Goal: Communication & Community: Participate in discussion

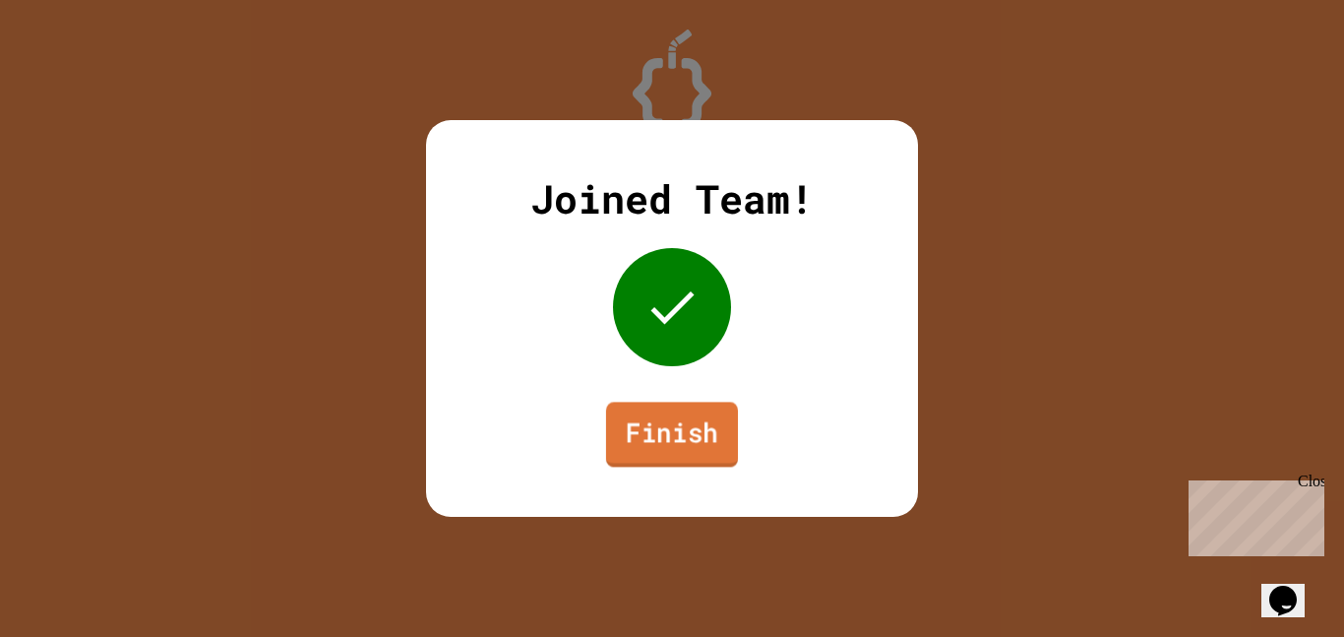
click at [695, 431] on link "Finish" at bounding box center [672, 434] width 132 height 65
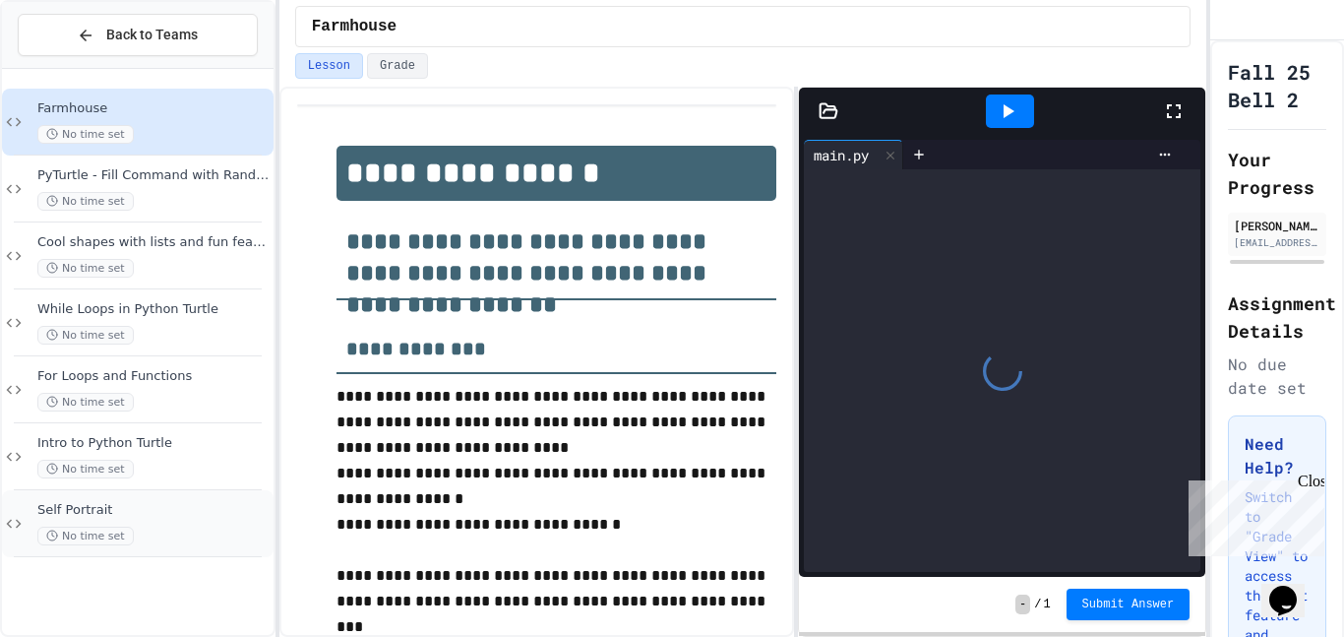
click at [176, 523] on div "Self Portrait No time set" at bounding box center [153, 523] width 232 height 43
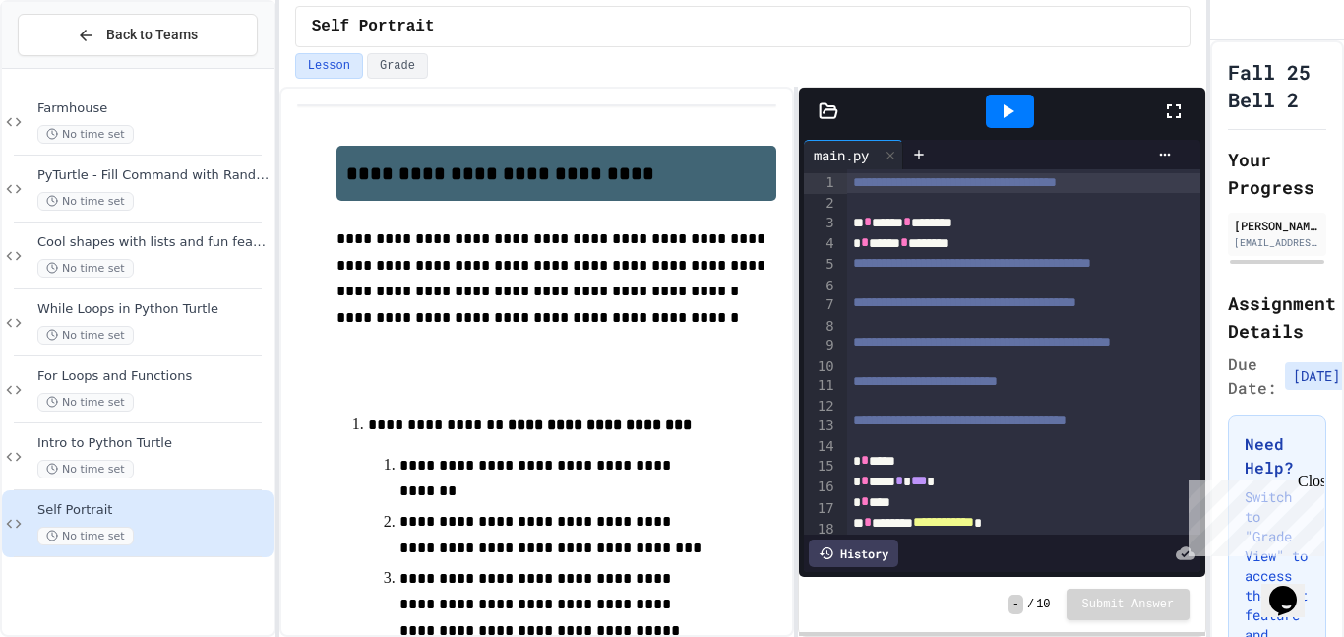
click at [1310, 485] on div "Close" at bounding box center [1310, 484] width 25 height 25
click at [1279, 591] on icon "Chat widget" at bounding box center [1284, 601] width 28 height 30
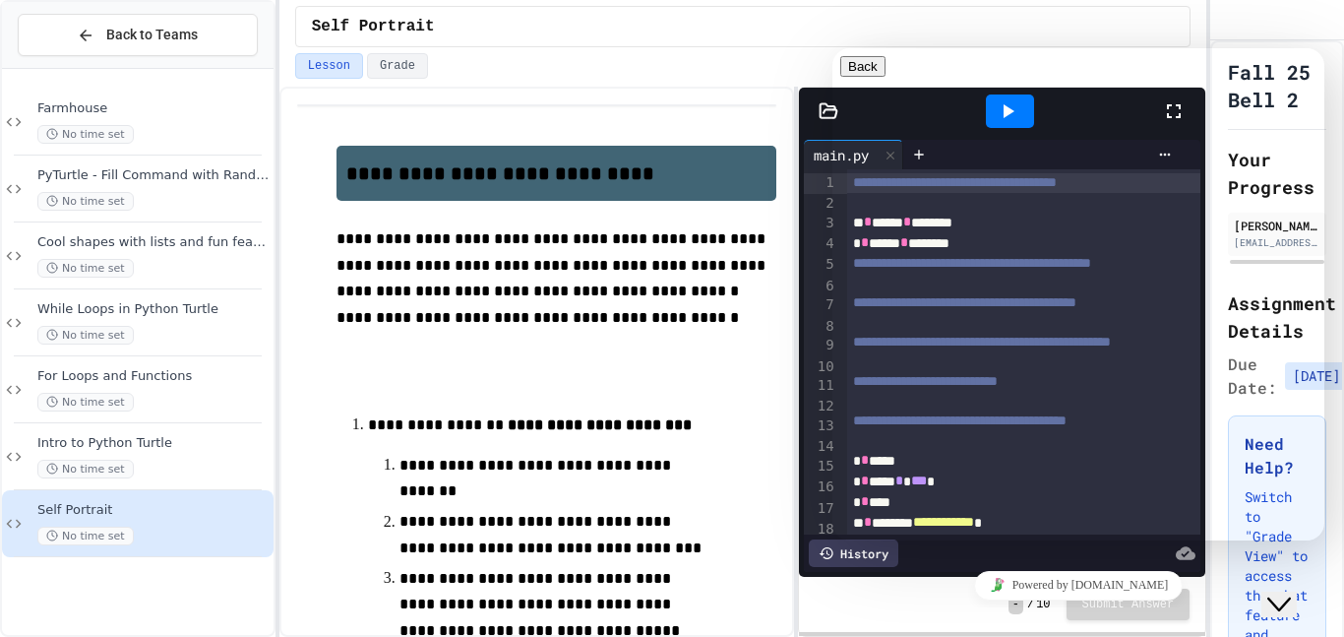
click at [1279, 592] on icon "Close Chat This icon closes the chat window." at bounding box center [1280, 604] width 24 height 24
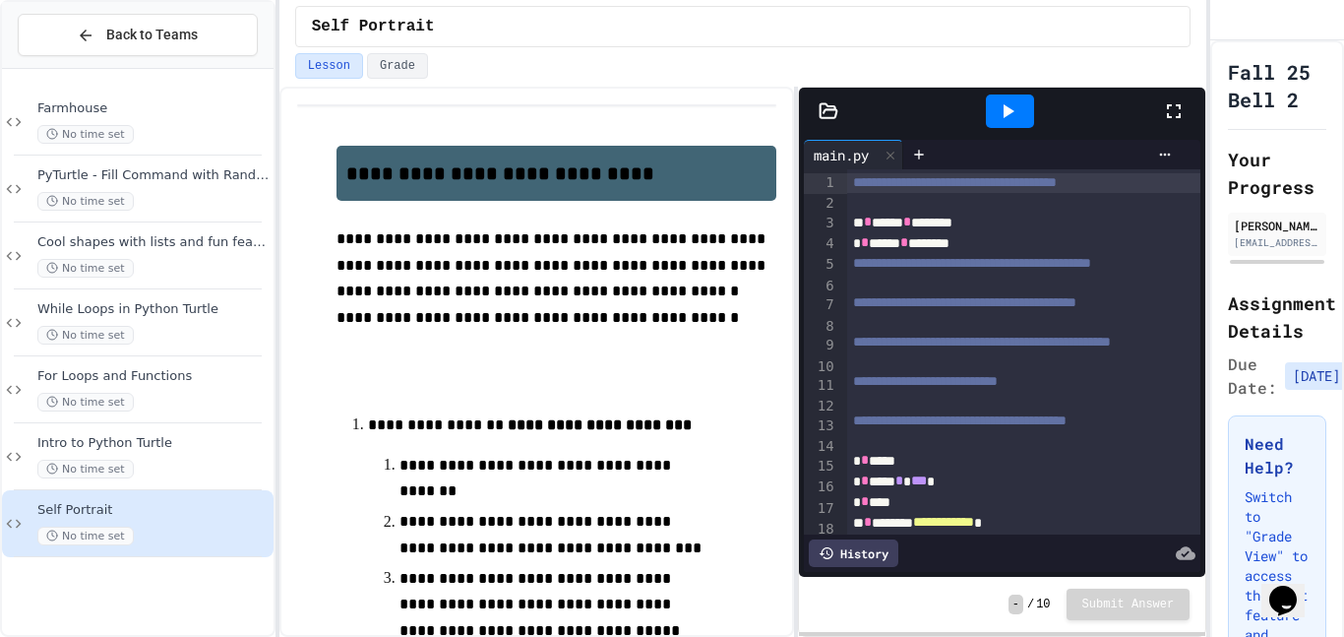
click at [1279, 591] on icon "Chat widget" at bounding box center [1284, 601] width 28 height 30
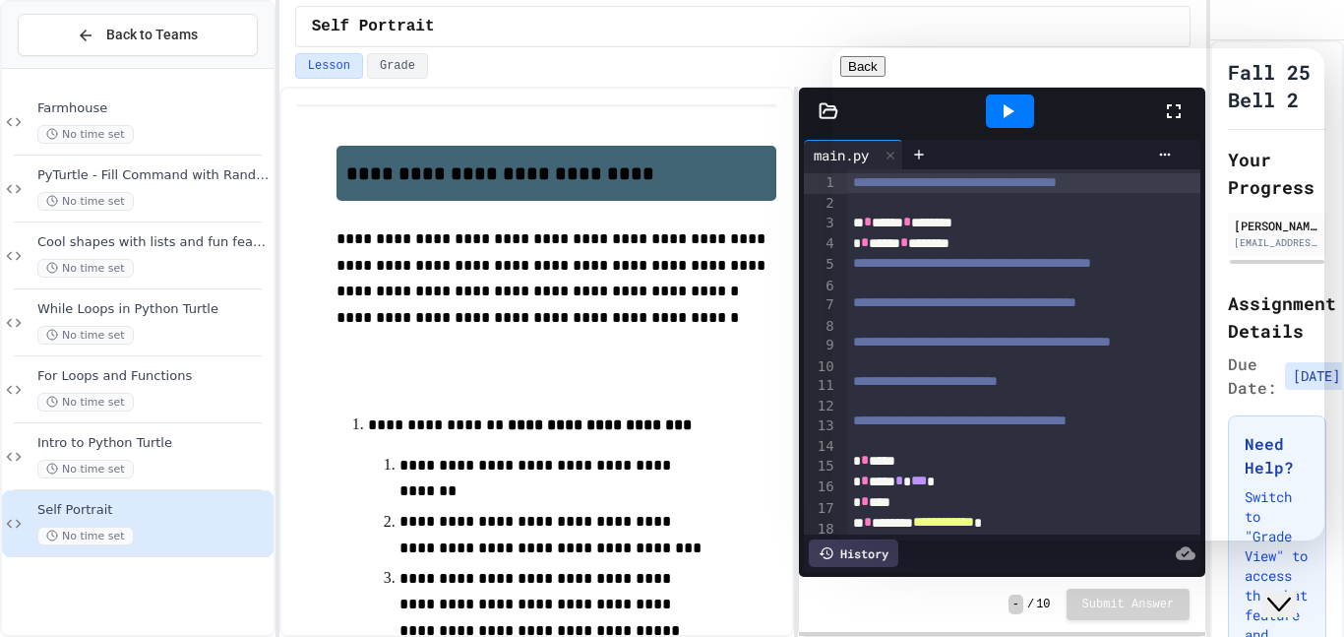
click at [1279, 592] on icon "Close Chat This icon closes the chat window." at bounding box center [1280, 604] width 24 height 24
click at [1279, 591] on icon "Chat widget" at bounding box center [1284, 601] width 28 height 30
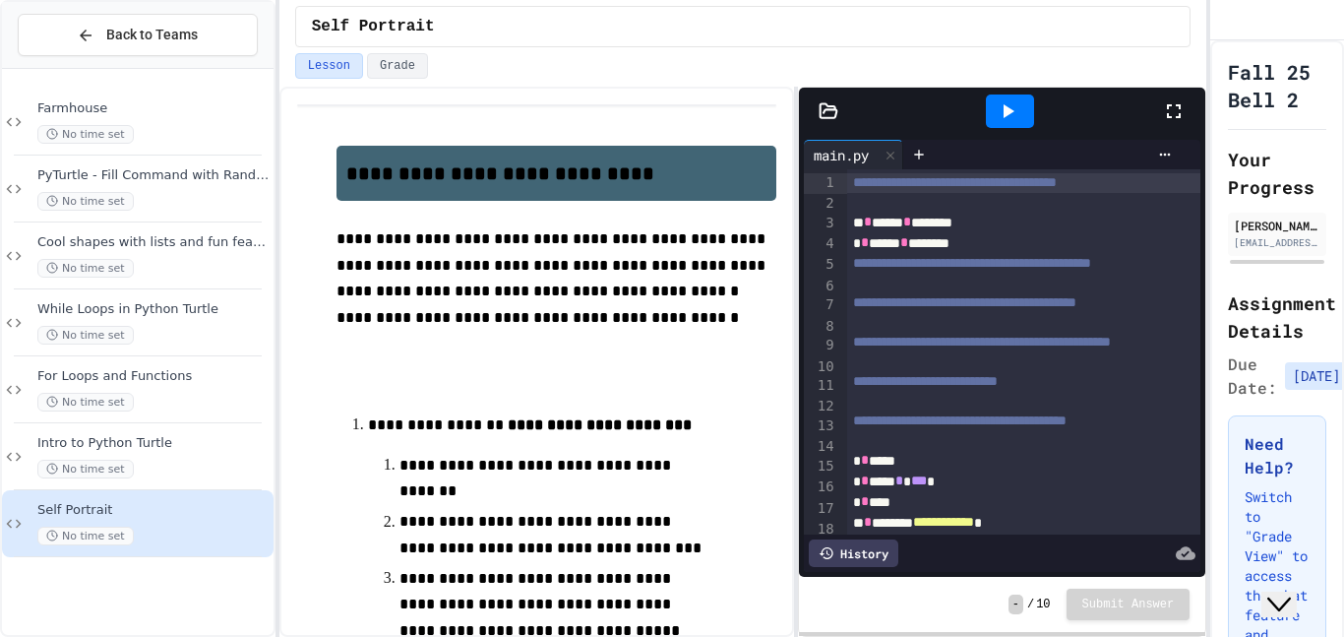
click at [1279, 592] on icon "Close Chat This icon closes the chat window." at bounding box center [1280, 604] width 24 height 24
click at [1279, 591] on icon "Chat widget" at bounding box center [1284, 601] width 28 height 30
click at [1279, 592] on icon "Close Chat This icon closes the chat window." at bounding box center [1280, 604] width 24 height 24
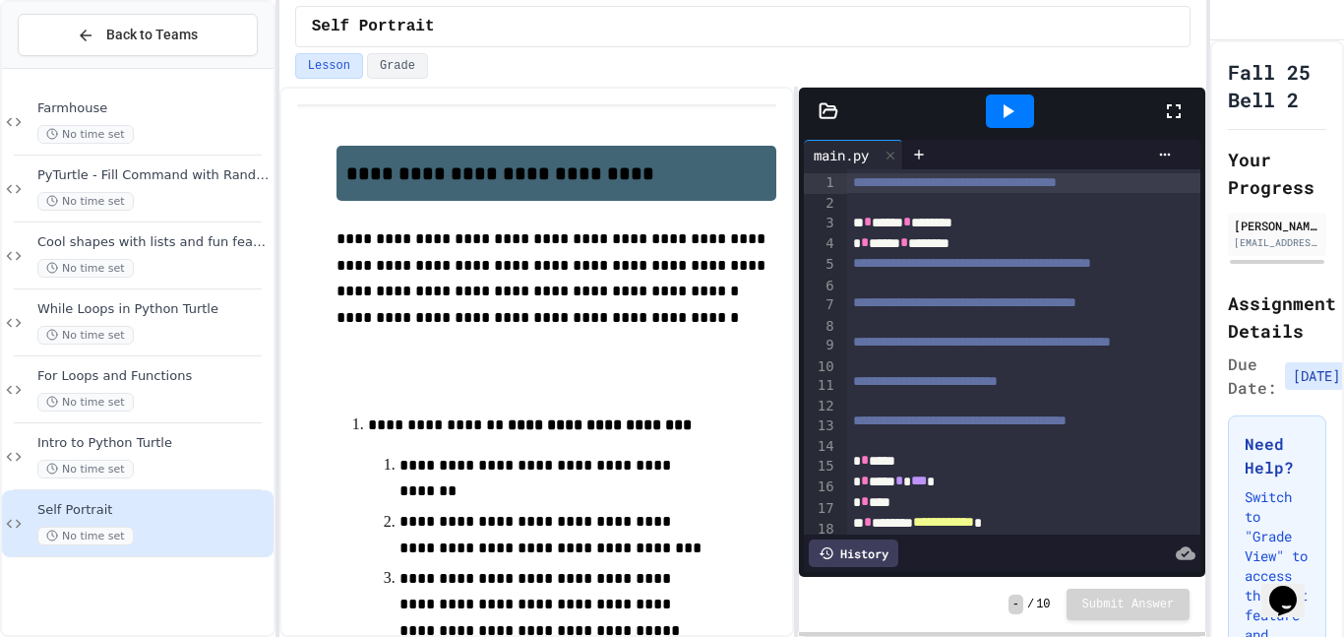
click at [1279, 591] on icon "Chat widget" at bounding box center [1284, 601] width 28 height 30
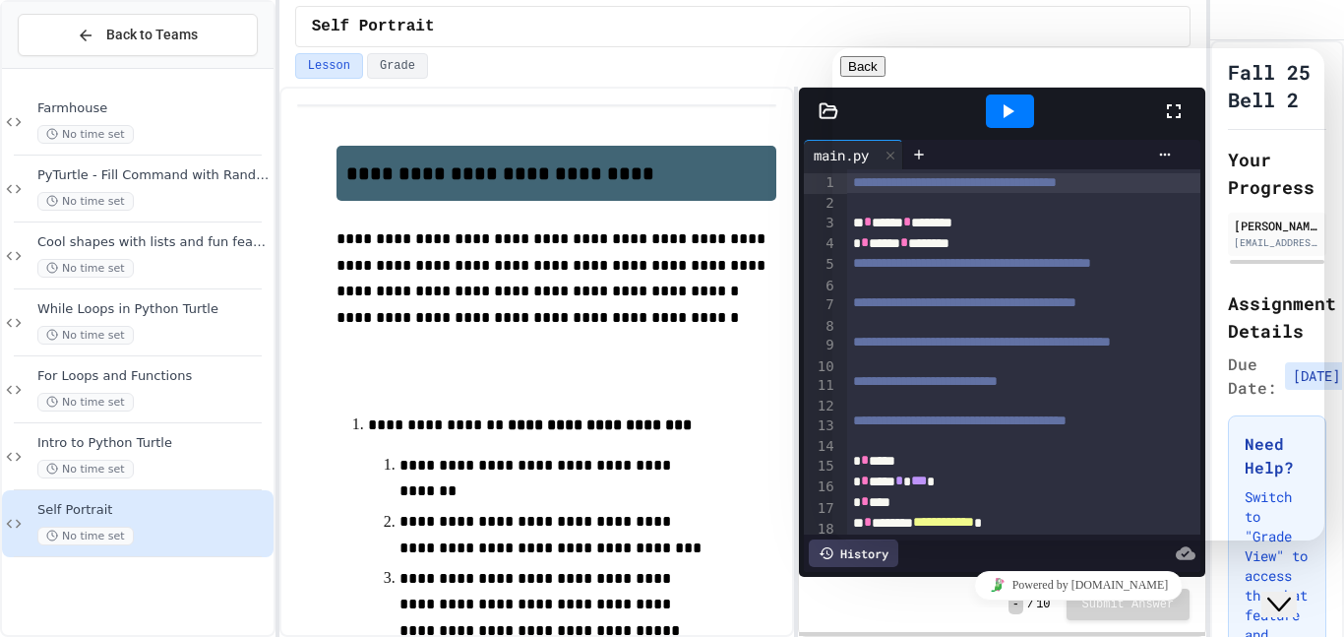
click at [1060, 589] on link "Powered by [DOMAIN_NAME]" at bounding box center [1079, 586] width 210 height 30
click at [1286, 592] on icon "Close Chat This icon closes the chat window." at bounding box center [1280, 604] width 24 height 24
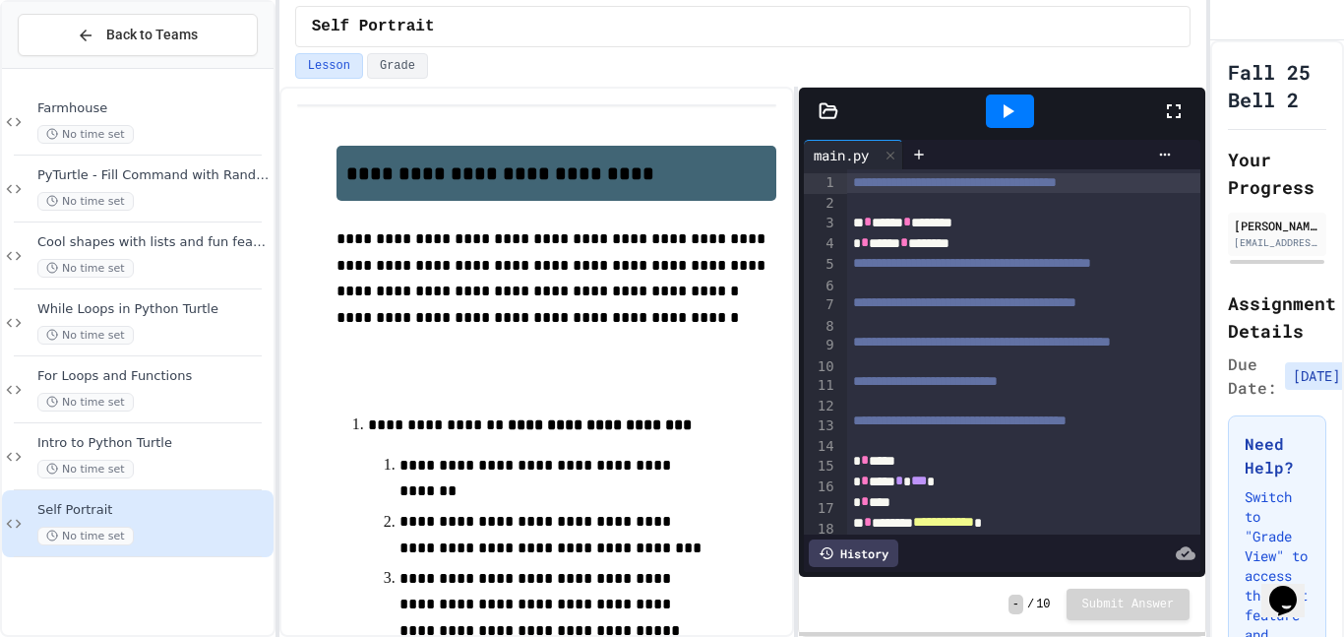
click at [1286, 586] on icon "Chat widget" at bounding box center [1284, 601] width 28 height 30
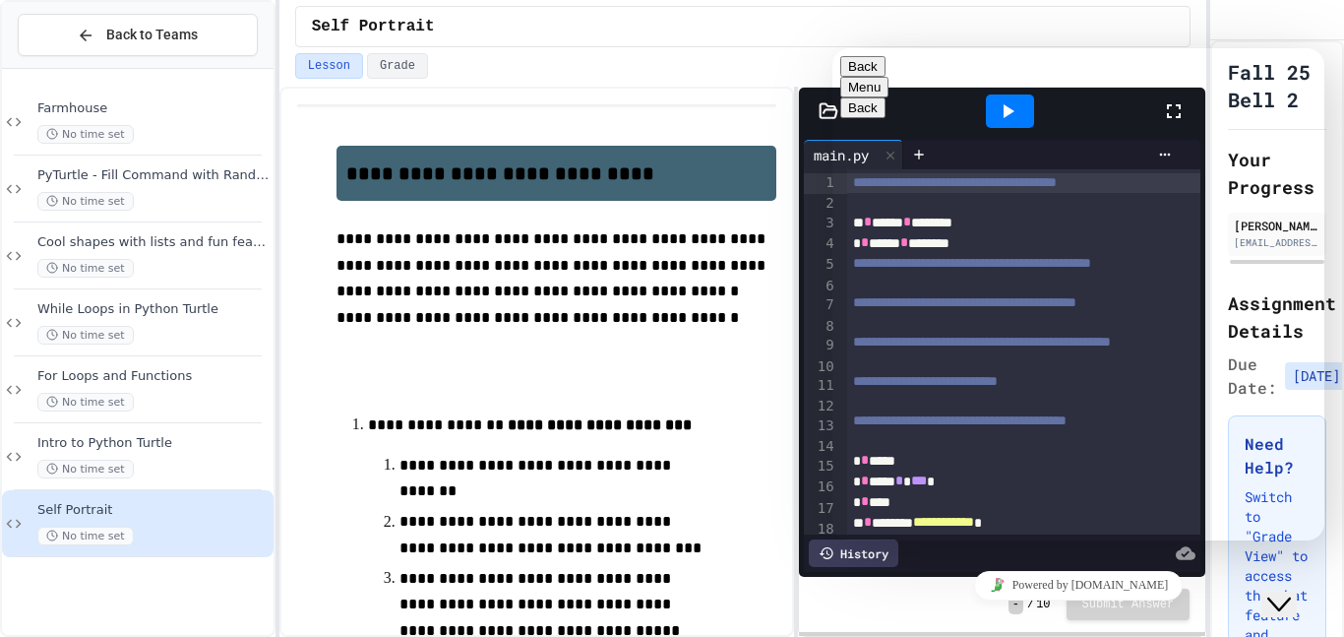
click at [1286, 592] on icon "Close Chat This icon closes the chat window." at bounding box center [1280, 604] width 24 height 24
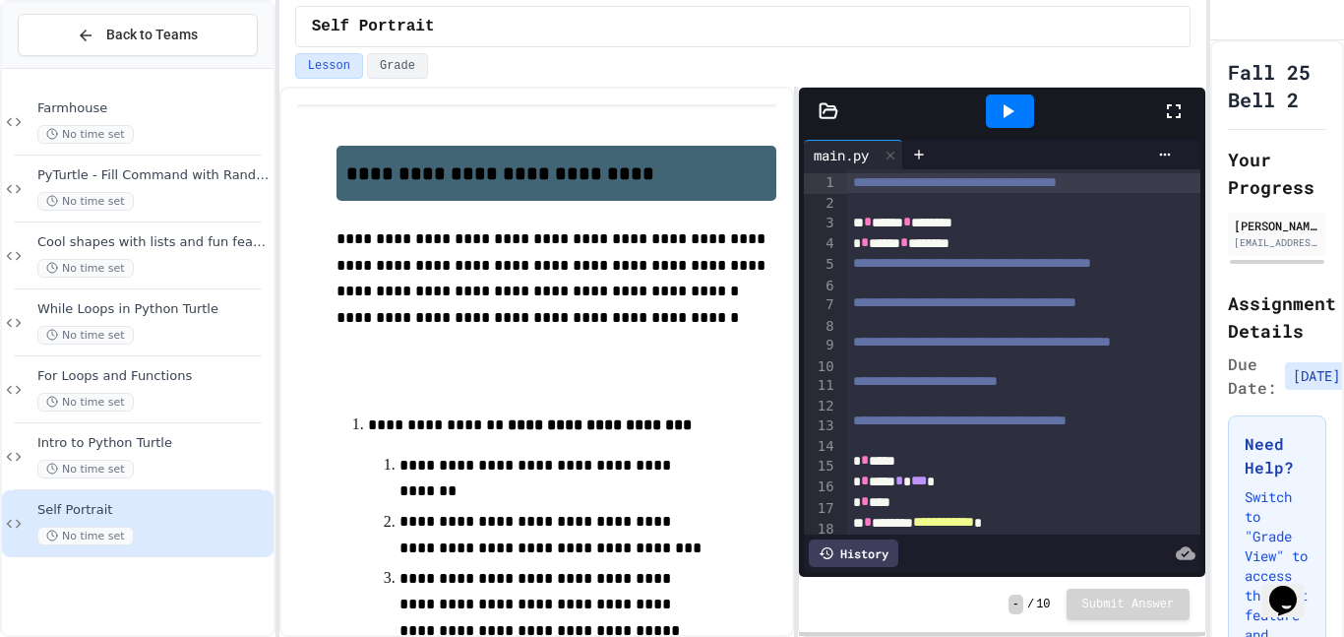
click at [1286, 586] on icon "Chat widget" at bounding box center [1284, 601] width 28 height 30
click at [1286, 592] on icon "Close Chat This icon closes the chat window." at bounding box center [1280, 604] width 24 height 24
click at [1286, 586] on icon "Chat widget" at bounding box center [1284, 601] width 28 height 30
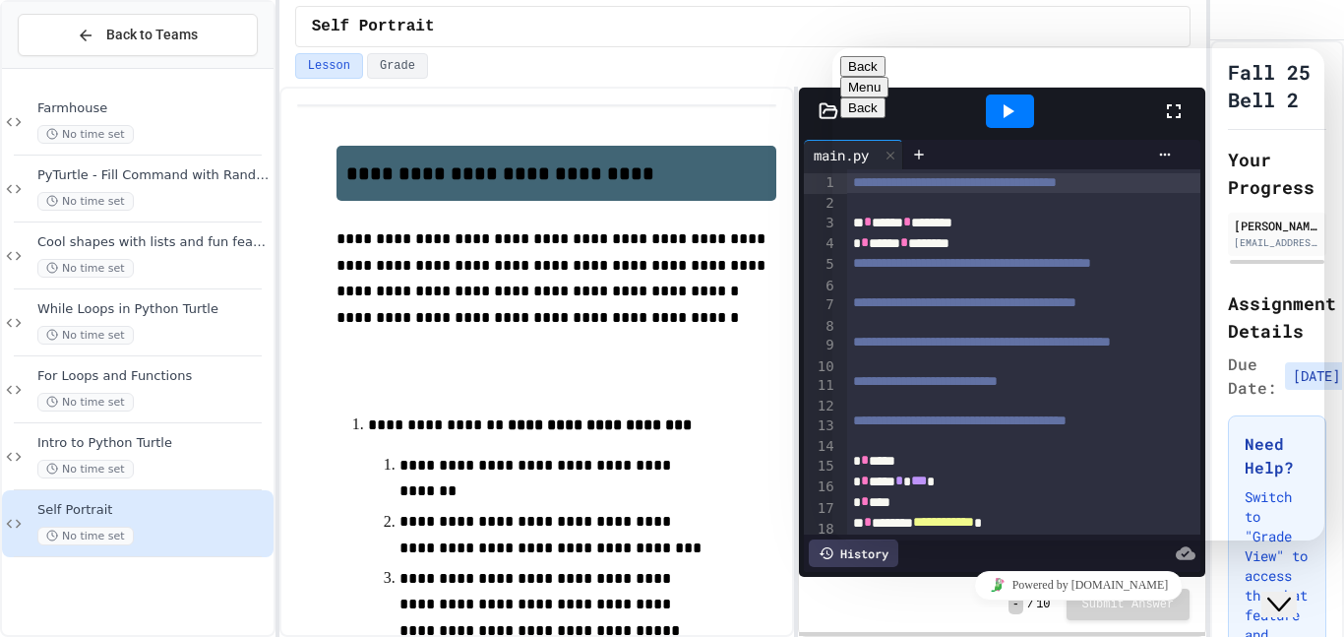
click at [1289, 597] on icon "Close Chat This icon closes the chat window." at bounding box center [1280, 604] width 24 height 24
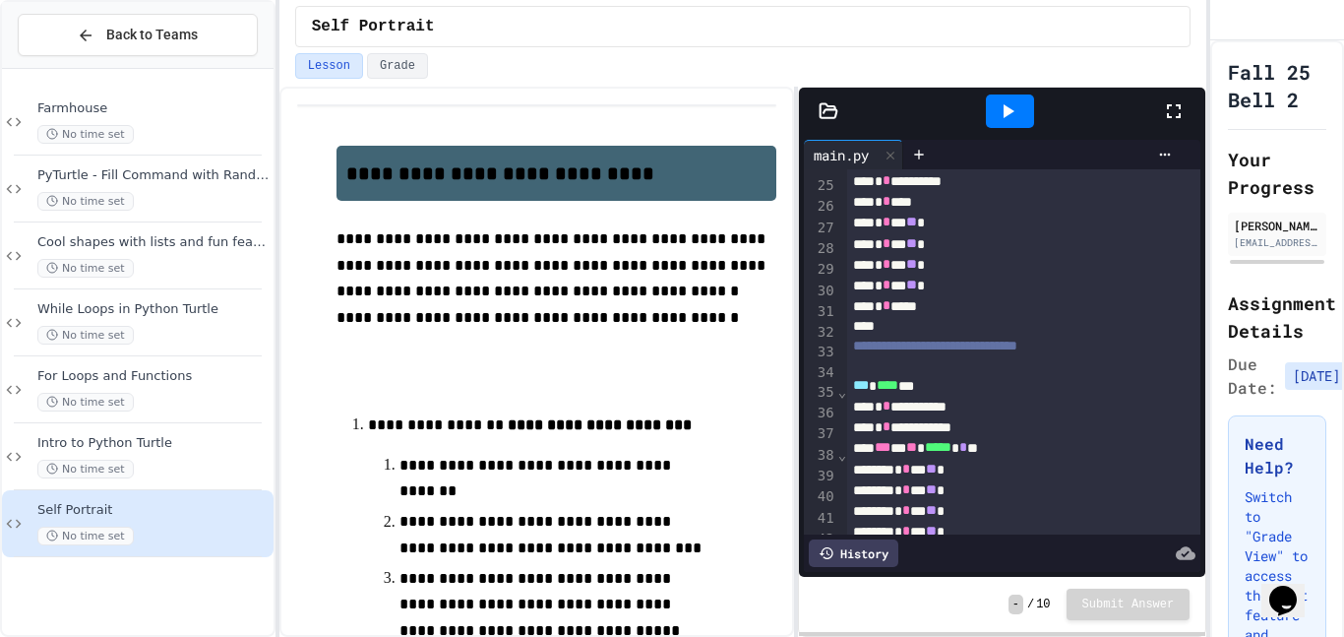
scroll to position [2, 0]
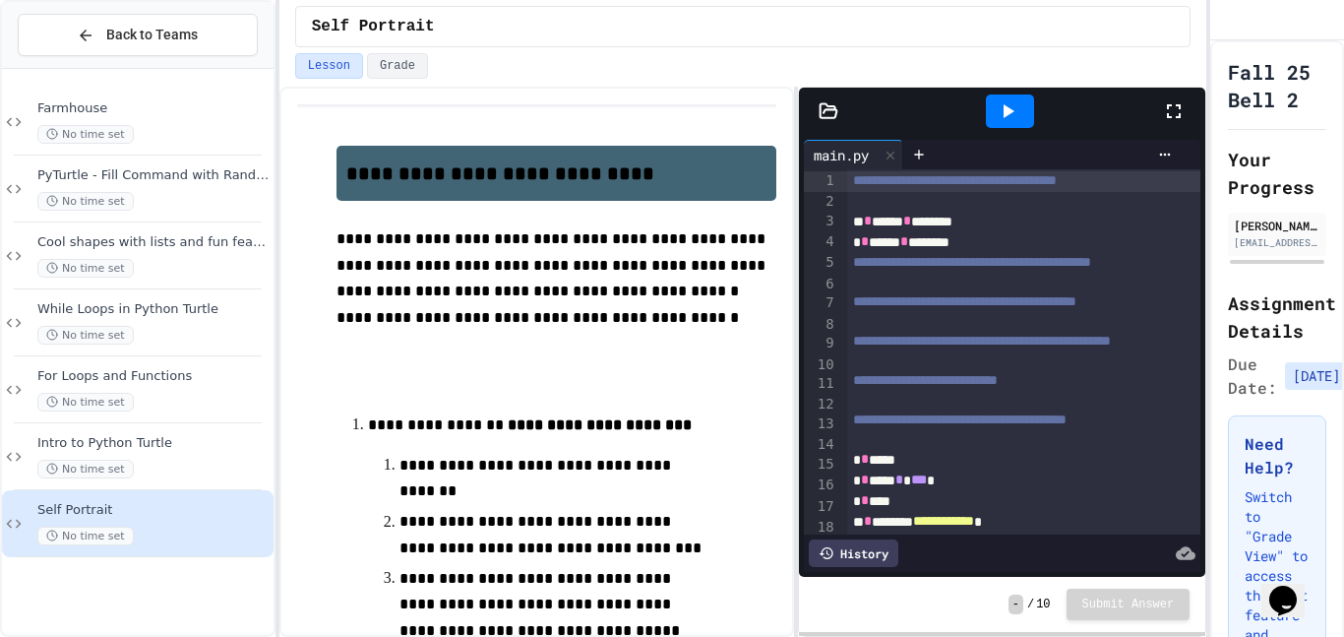
click at [875, 467] on div "* * ****" at bounding box center [1024, 460] width 354 height 21
click at [880, 466] on span "*" at bounding box center [884, 459] width 8 height 14
click at [879, 466] on div "* * ** * *" at bounding box center [1024, 460] width 354 height 21
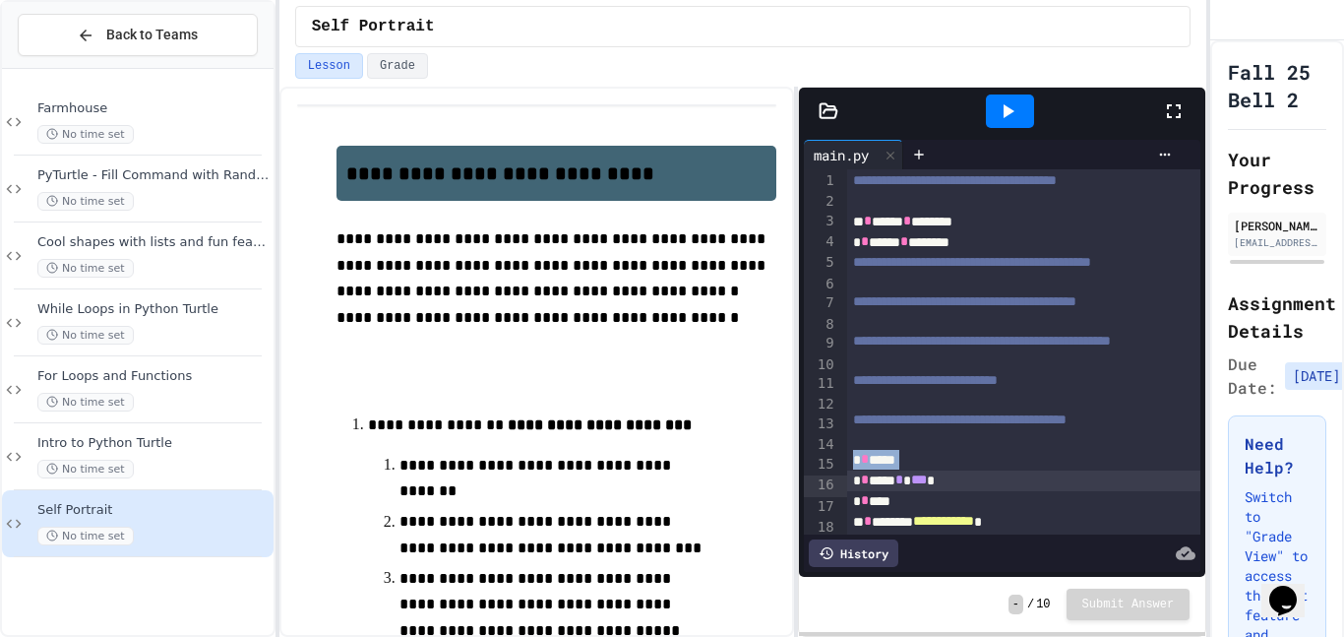
click at [879, 466] on div "* * ****" at bounding box center [1024, 460] width 354 height 21
click at [888, 466] on span "*" at bounding box center [892, 459] width 8 height 14
click at [900, 426] on span "**********" at bounding box center [960, 419] width 214 height 14
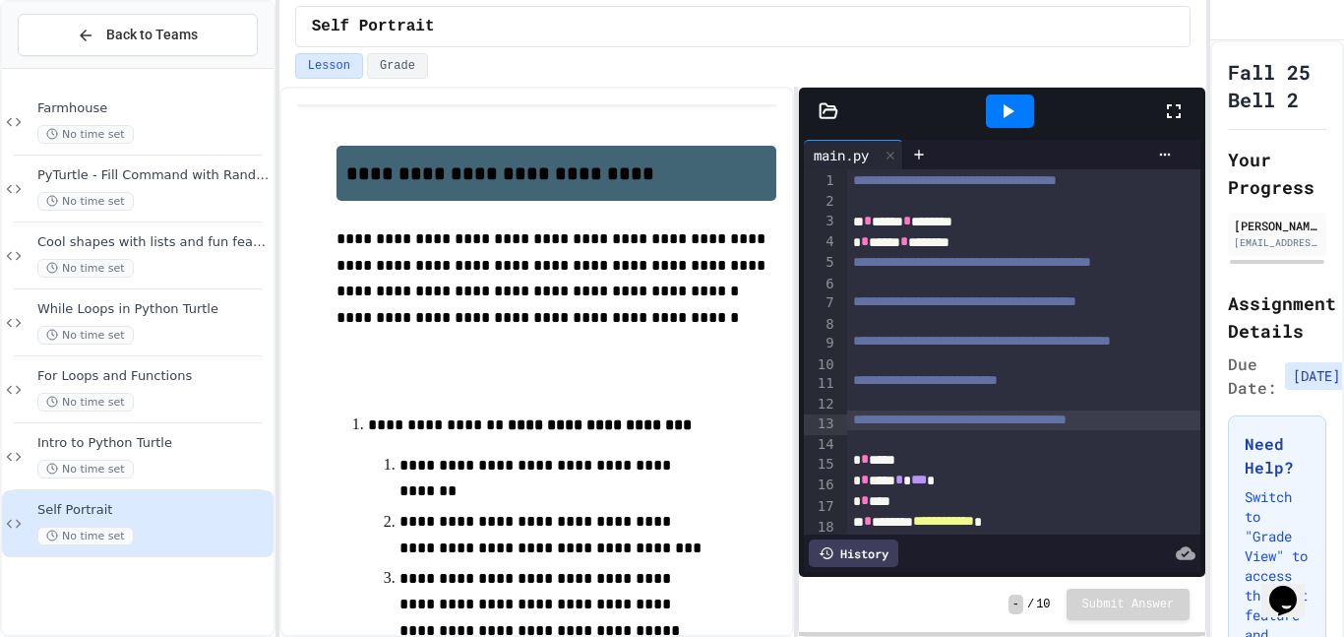
click at [897, 426] on span "**********" at bounding box center [960, 419] width 214 height 14
click at [898, 425] on span "**********" at bounding box center [960, 419] width 214 height 14
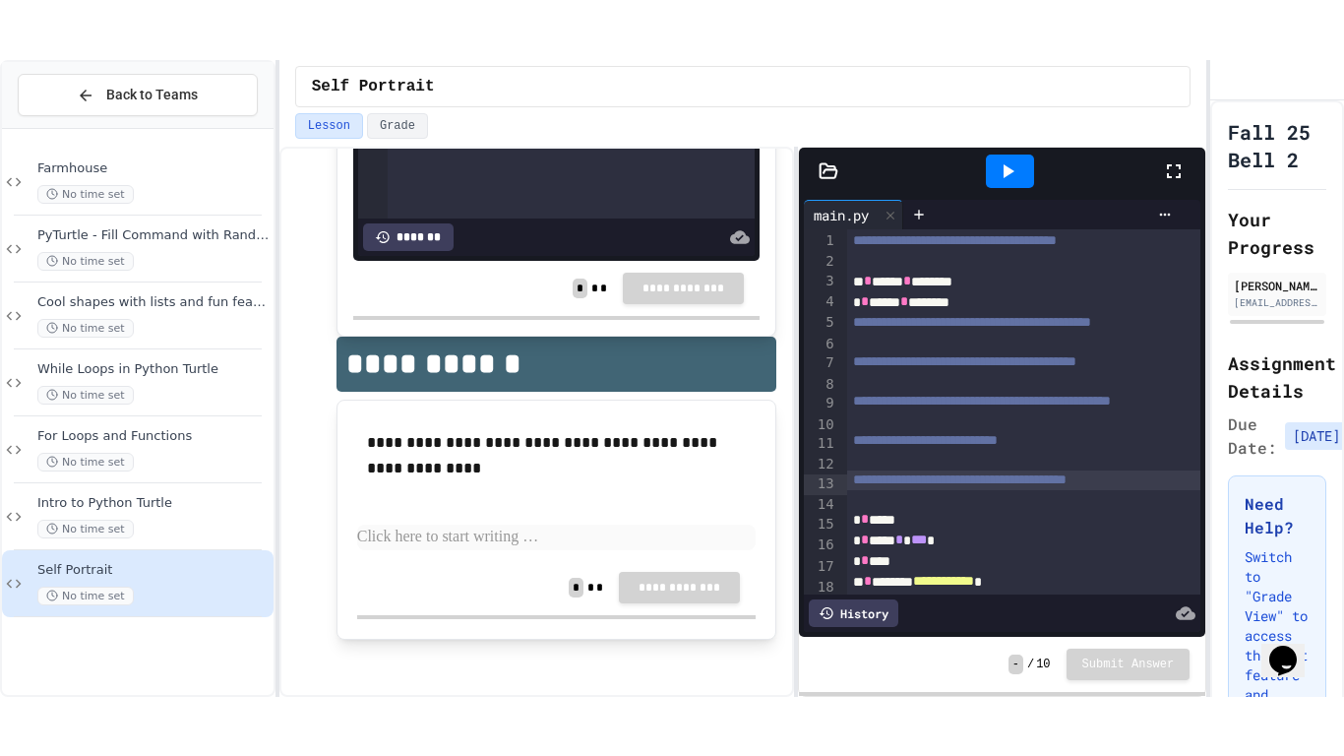
scroll to position [0, 0]
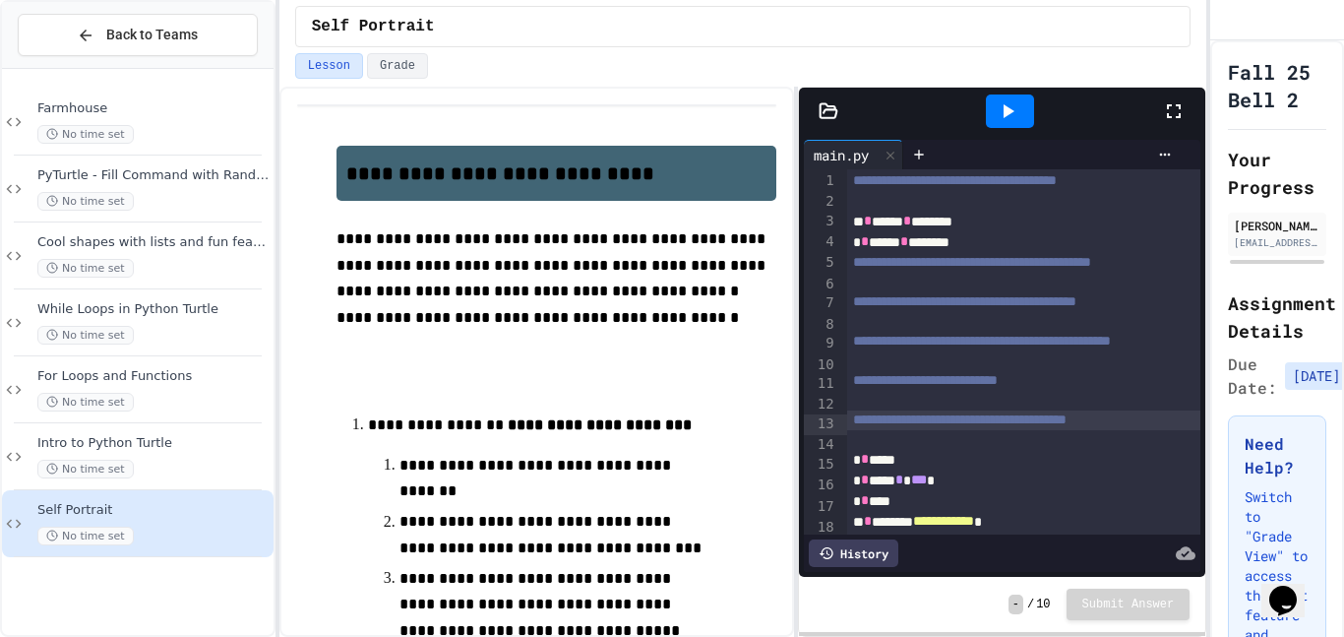
click at [1162, 127] on div at bounding box center [1183, 111] width 43 height 53
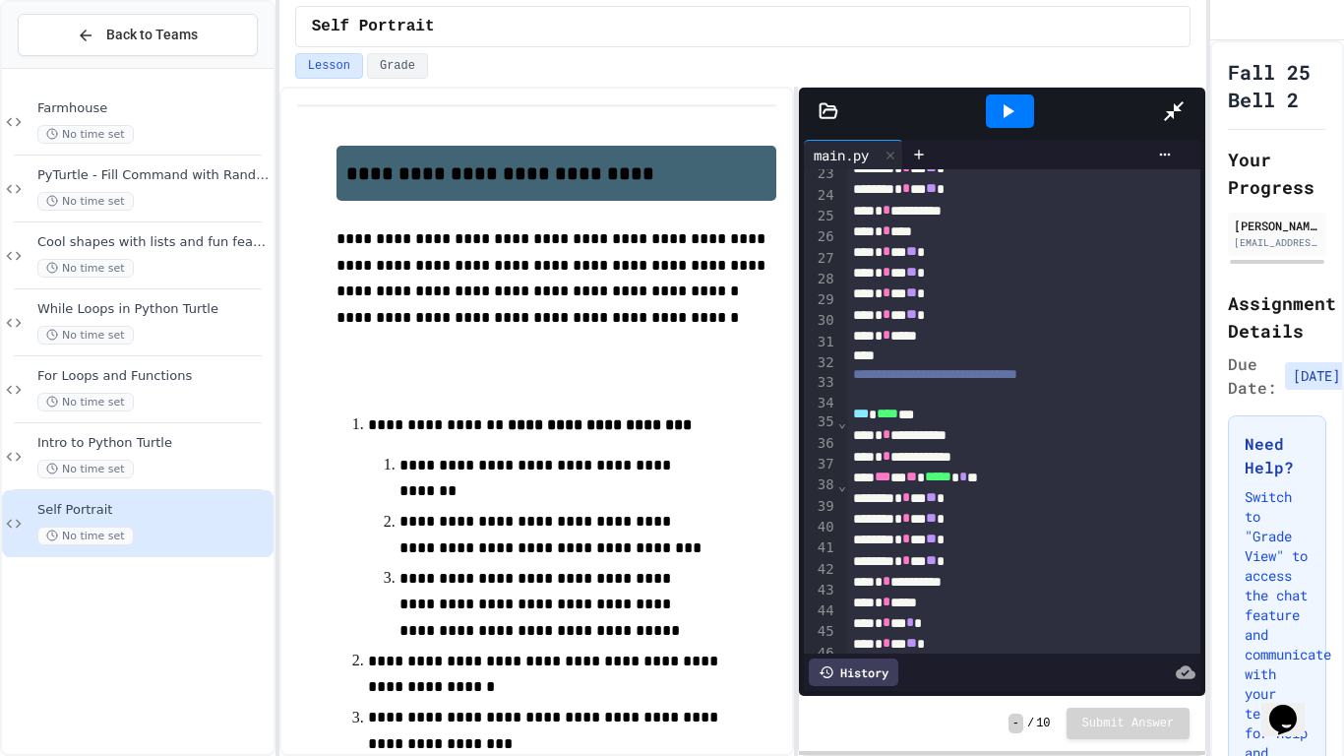
scroll to position [463, 0]
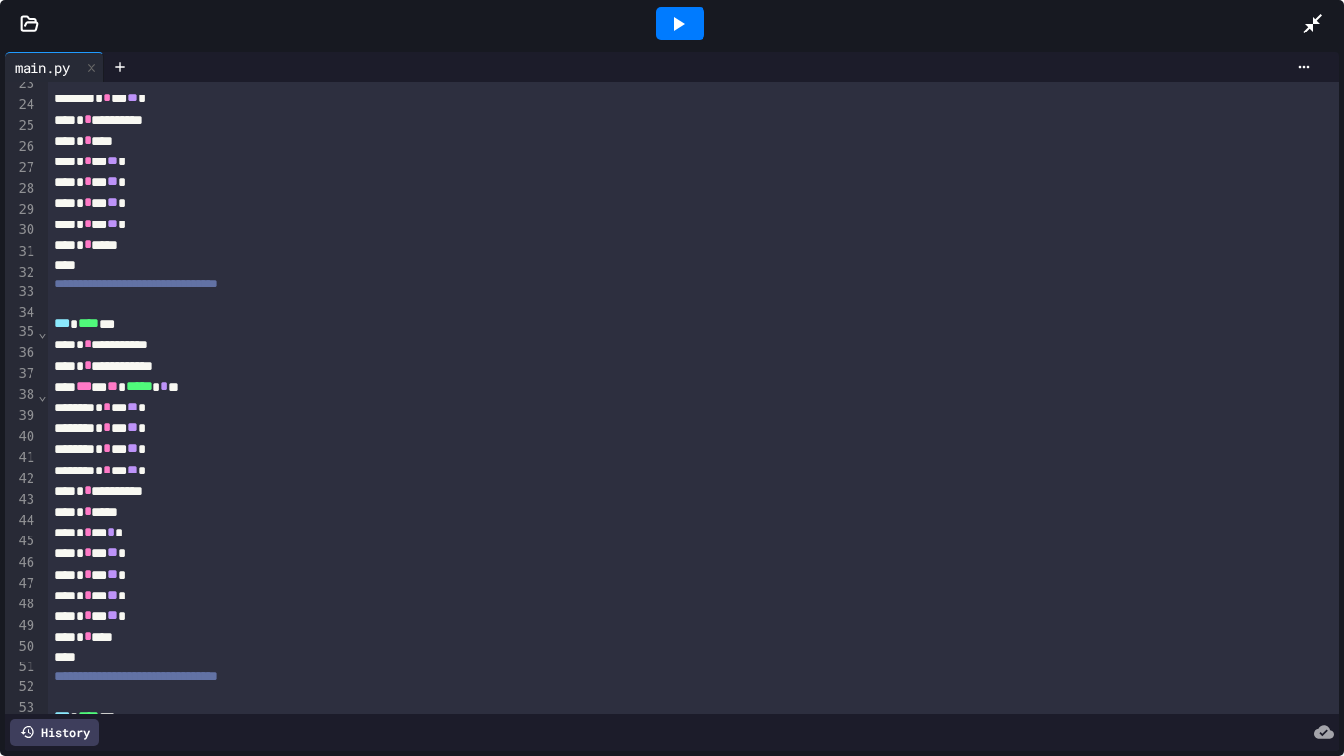
click at [40, 338] on span "⌄" at bounding box center [42, 332] width 10 height 16
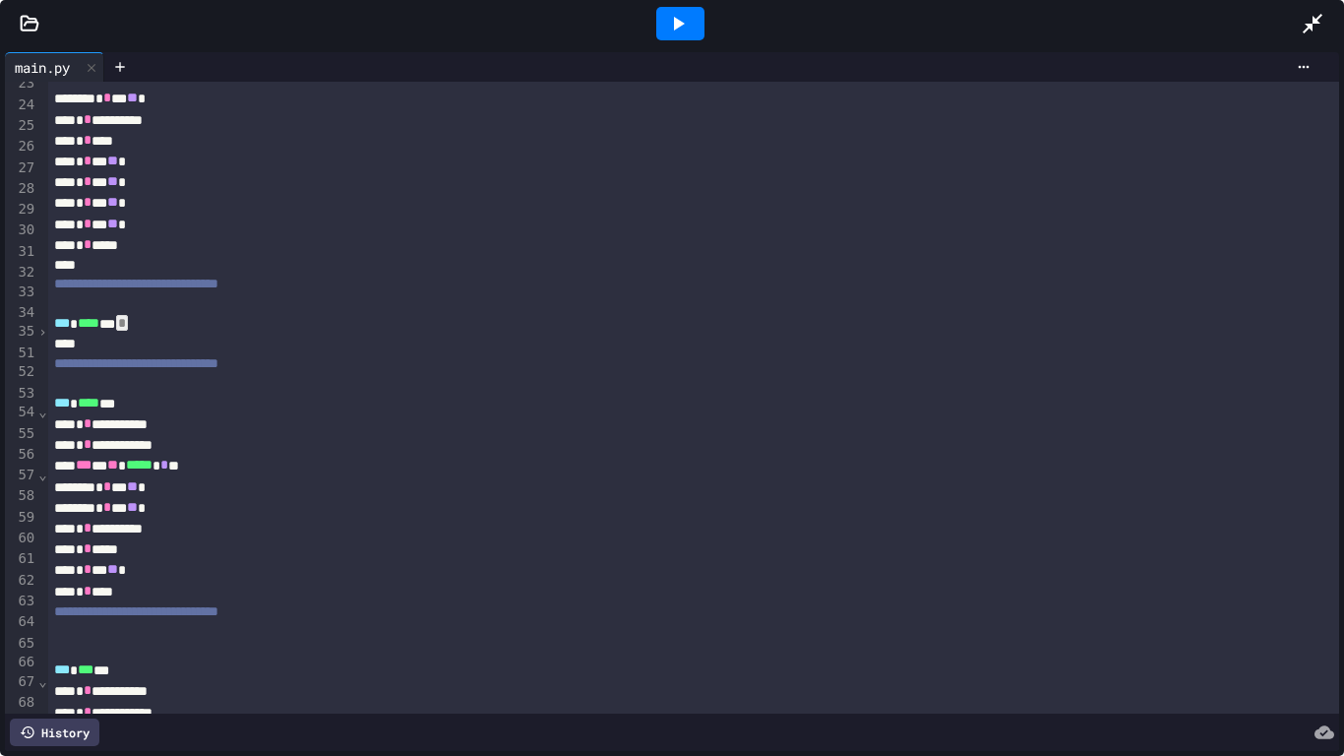
click at [40, 338] on span "›" at bounding box center [42, 332] width 10 height 16
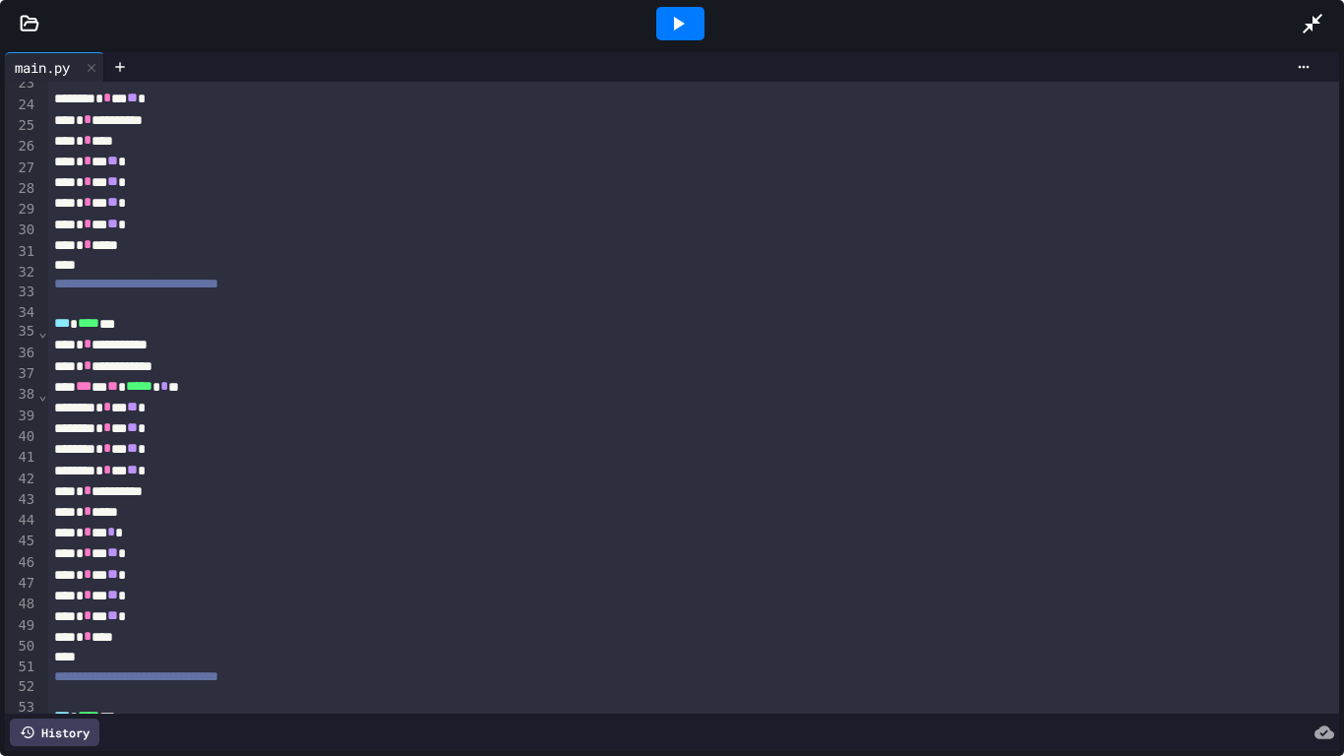
click at [40, 338] on span "⌄" at bounding box center [42, 332] width 10 height 16
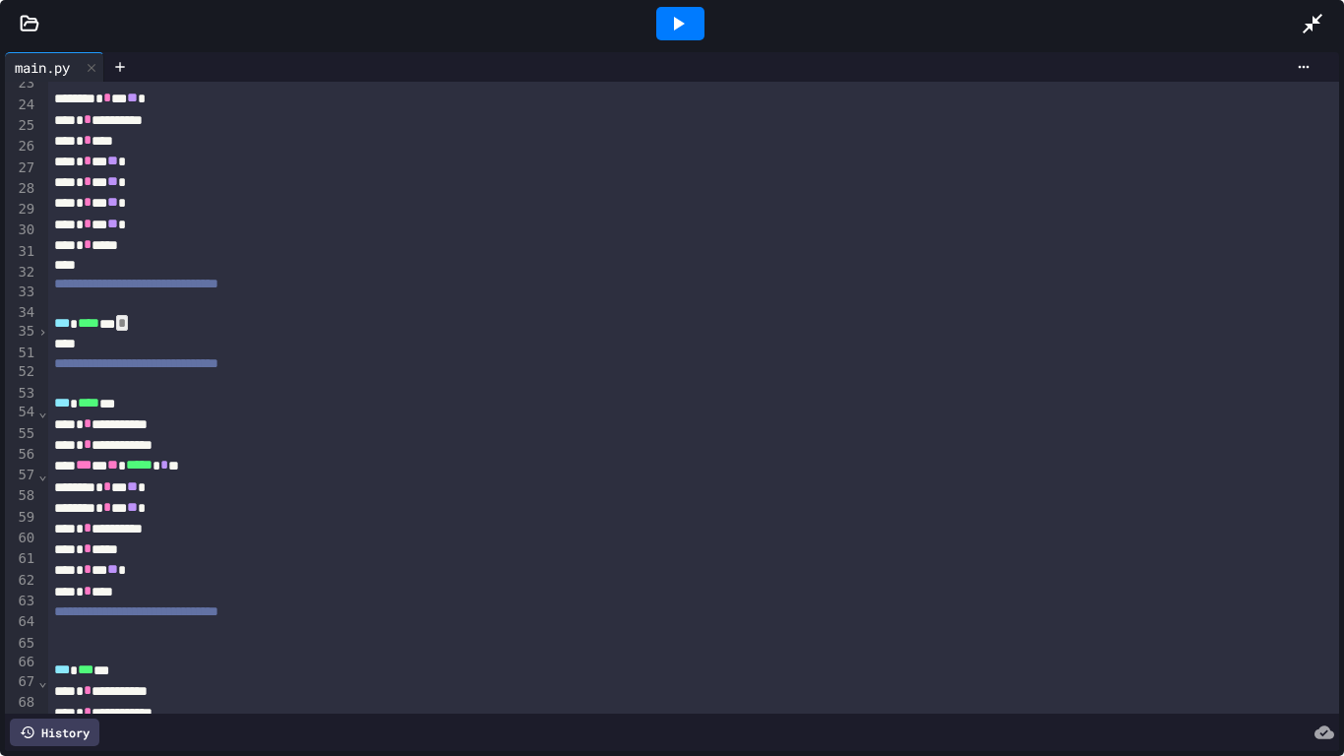
click at [40, 338] on span "›" at bounding box center [42, 332] width 10 height 16
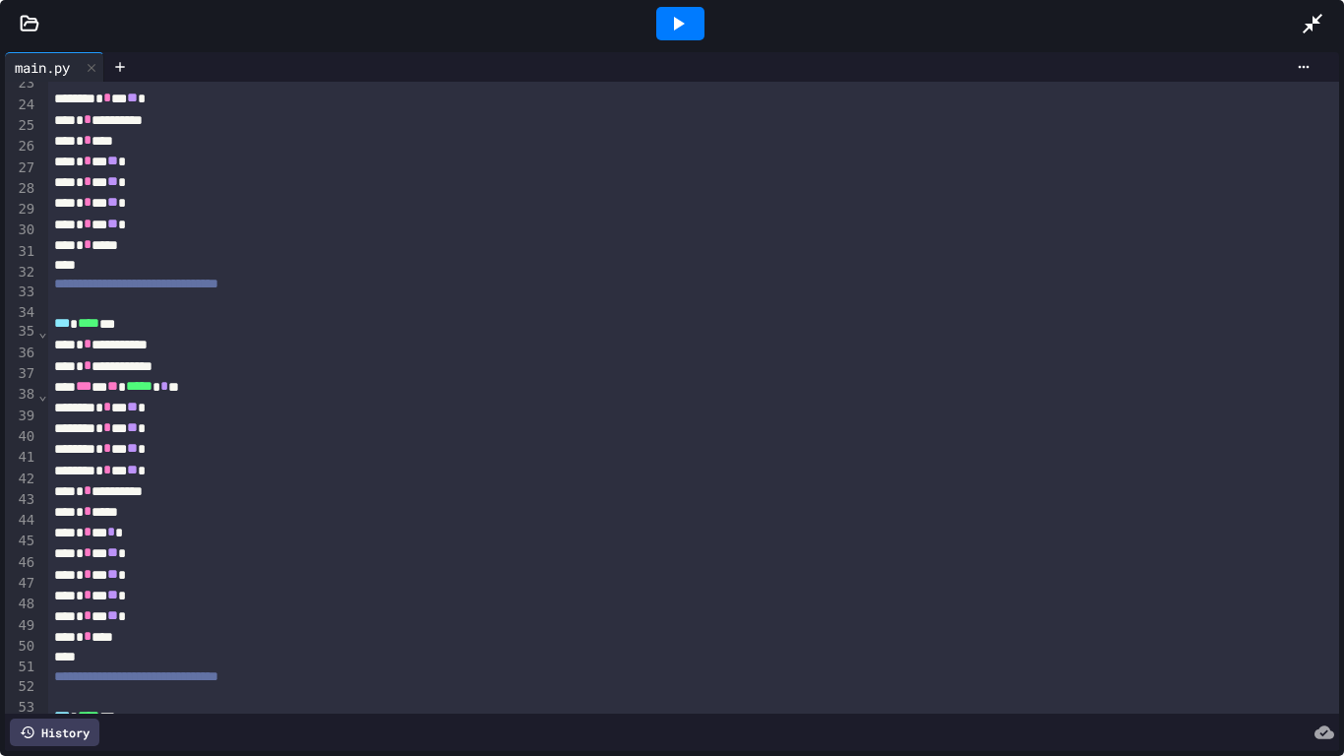
click at [40, 338] on span "⌄" at bounding box center [42, 332] width 10 height 16
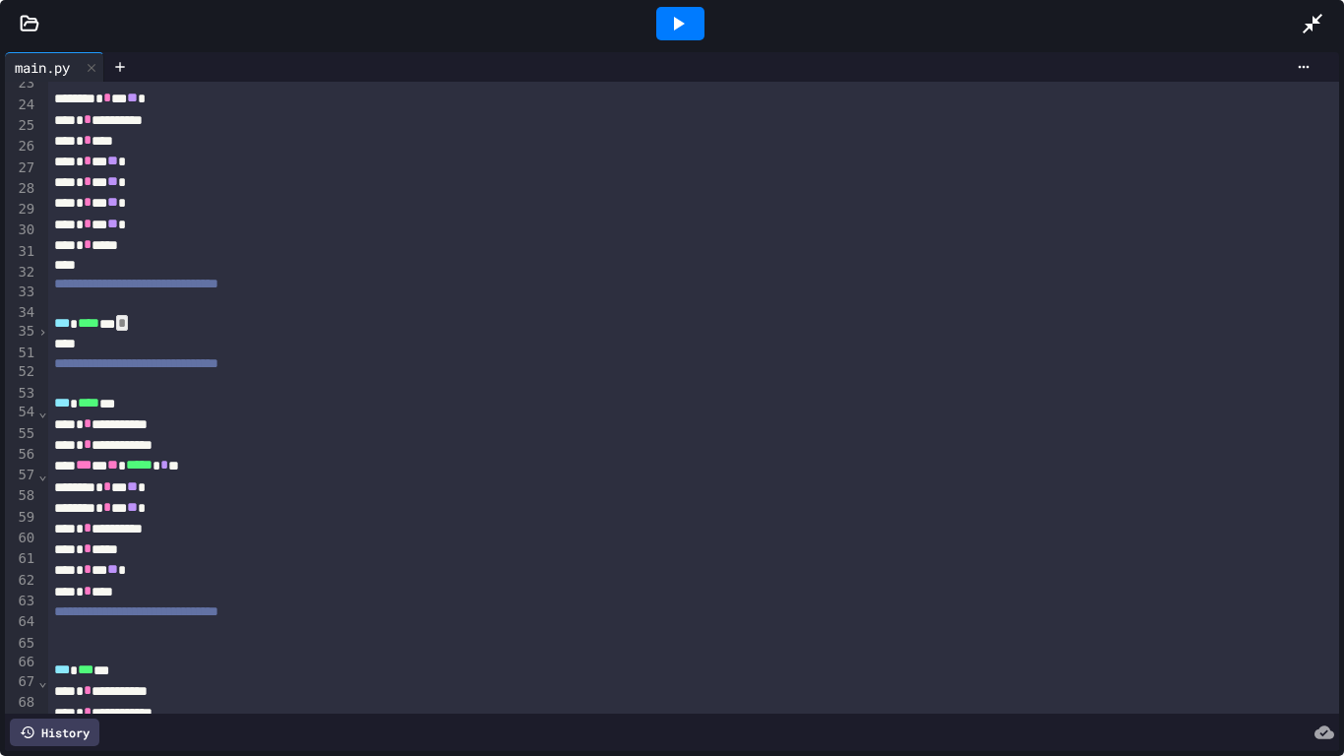
click at [40, 338] on span "›" at bounding box center [42, 332] width 10 height 16
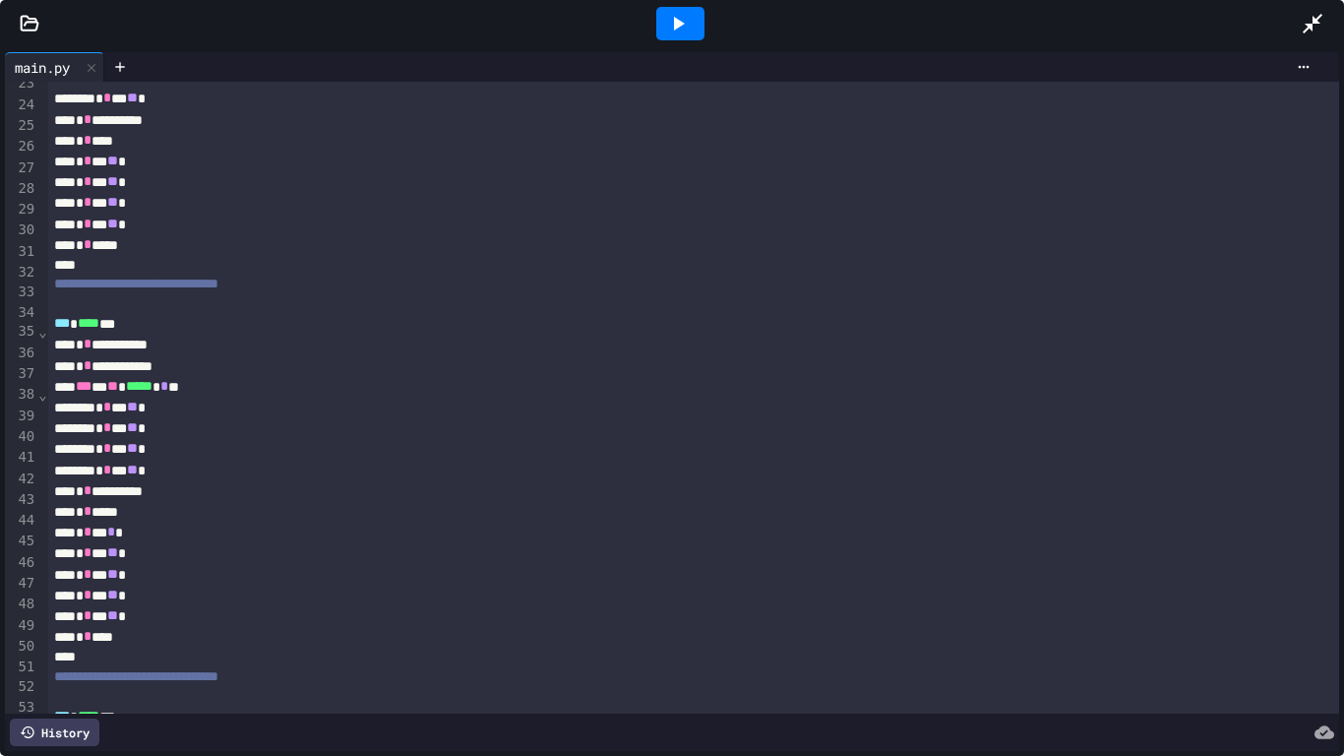
click at [40, 338] on span "⌄" at bounding box center [42, 332] width 10 height 16
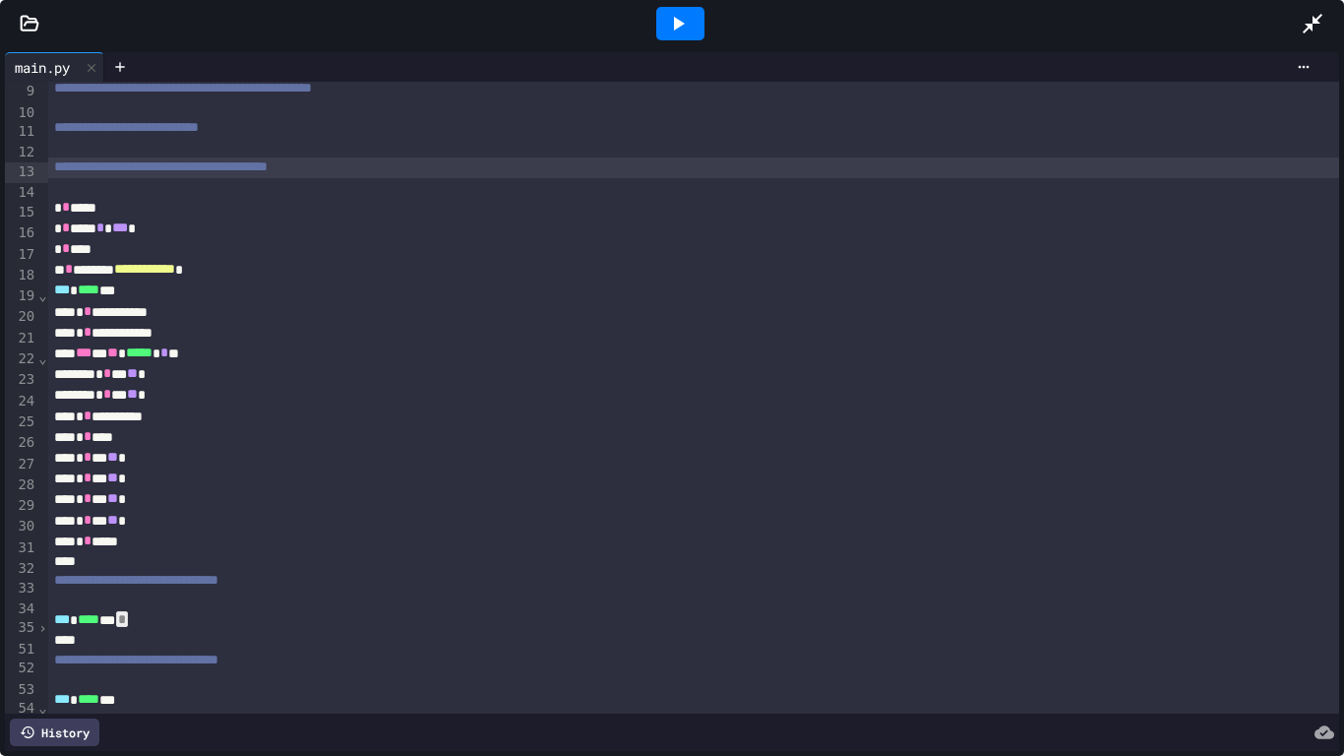
scroll to position [377, 0]
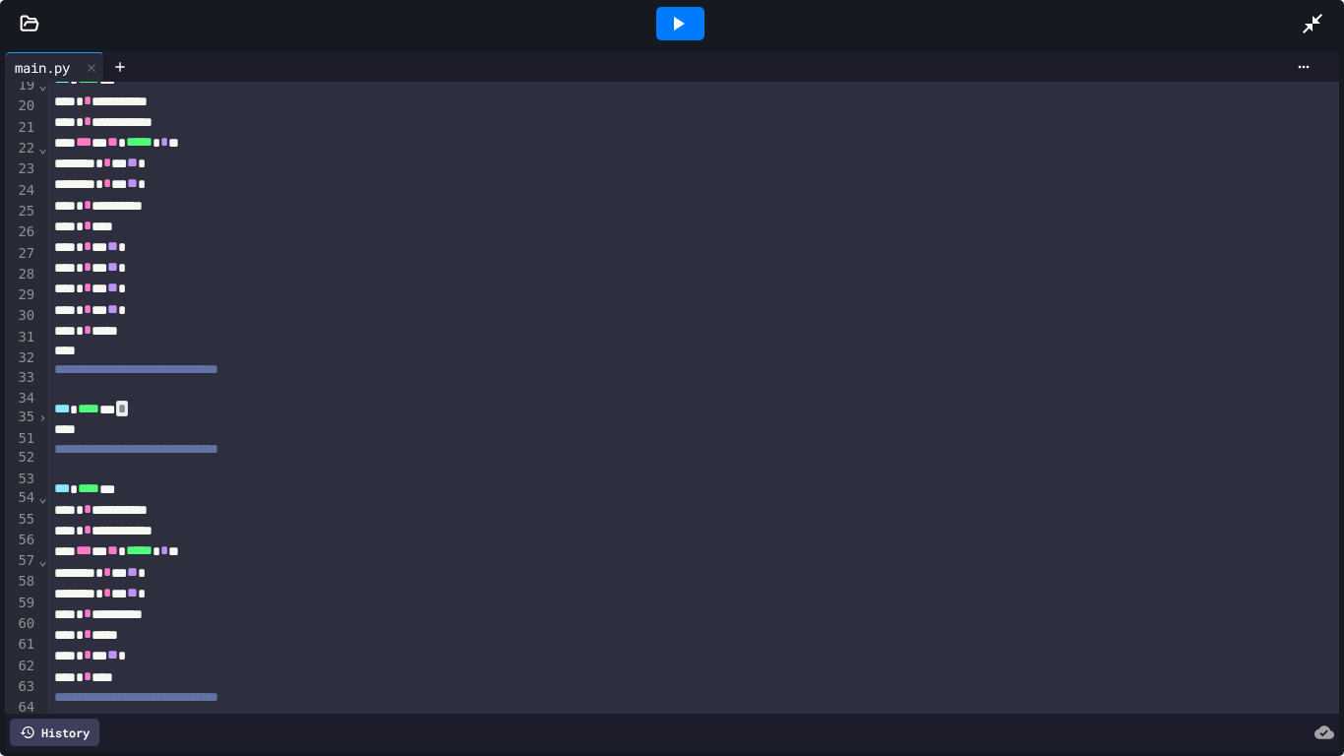
click at [41, 416] on span "›" at bounding box center [42, 417] width 10 height 16
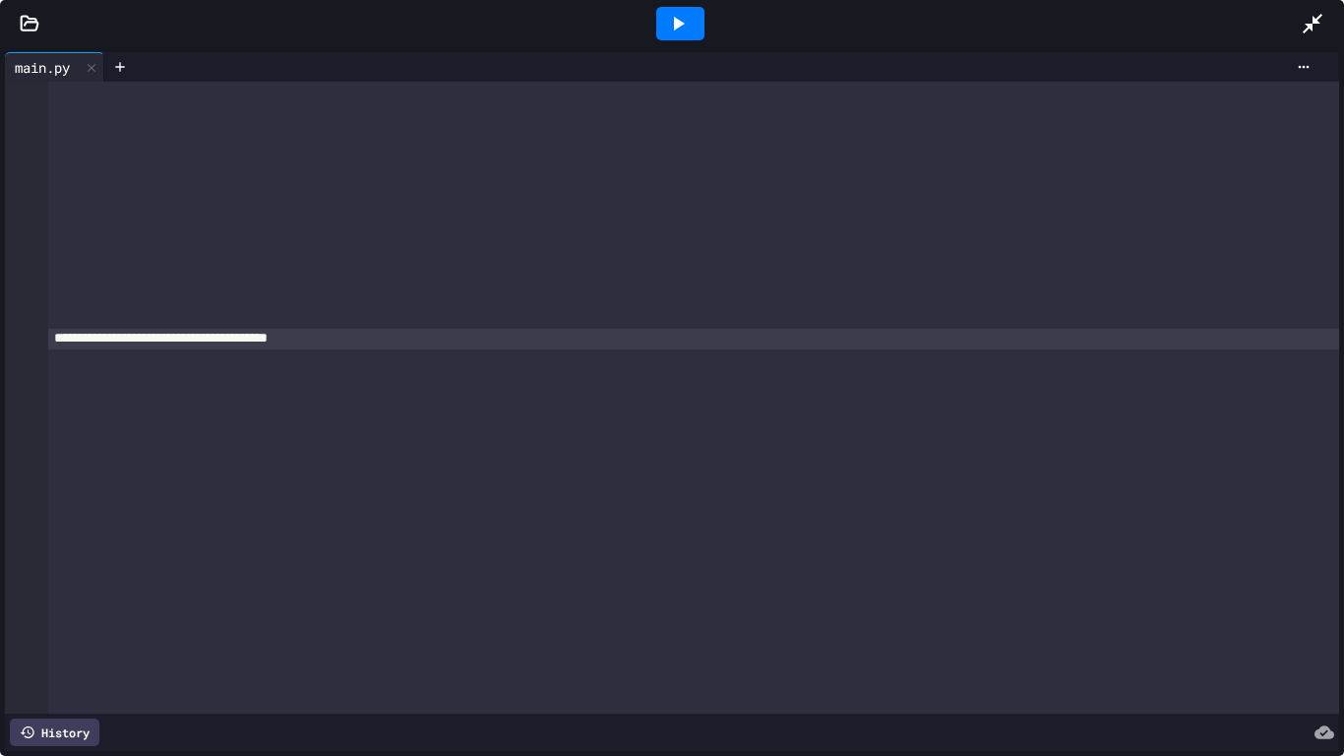
scroll to position [2230, 0]
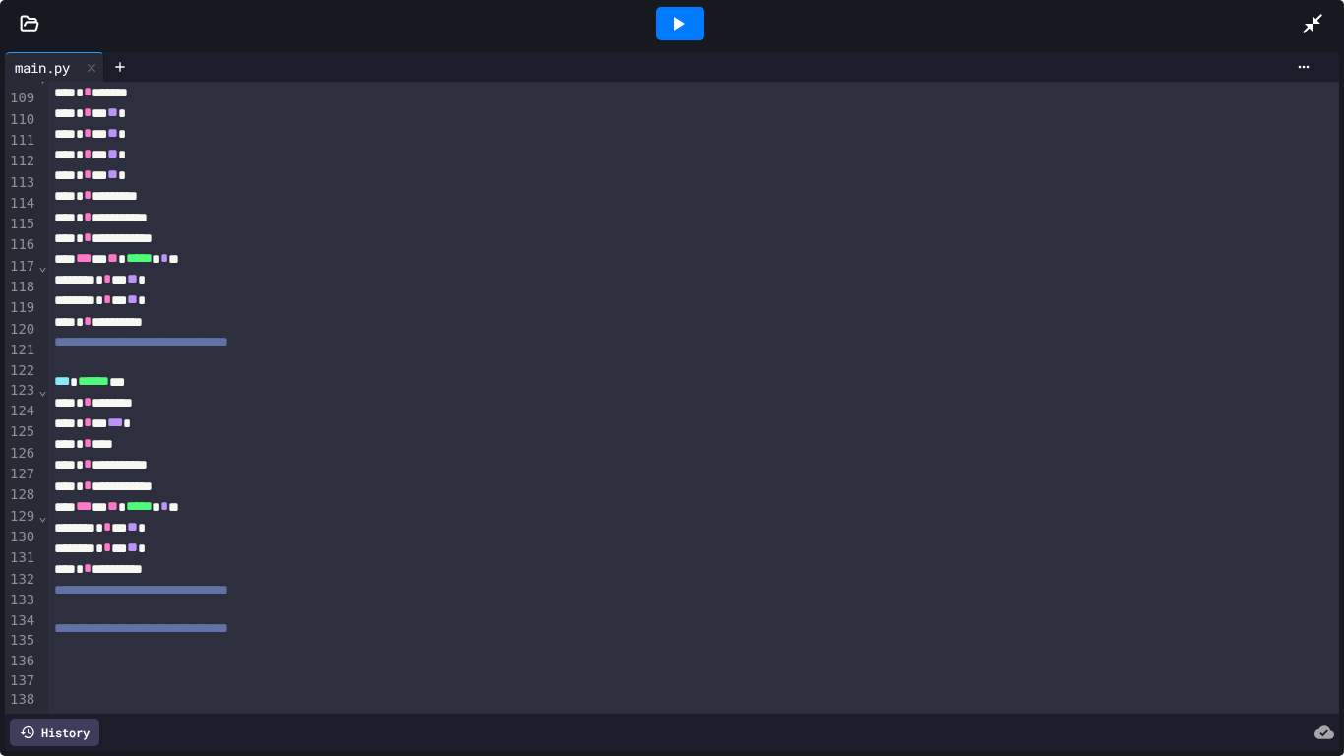
click at [287, 434] on div "* * *** *** *" at bounding box center [694, 423] width 1292 height 21
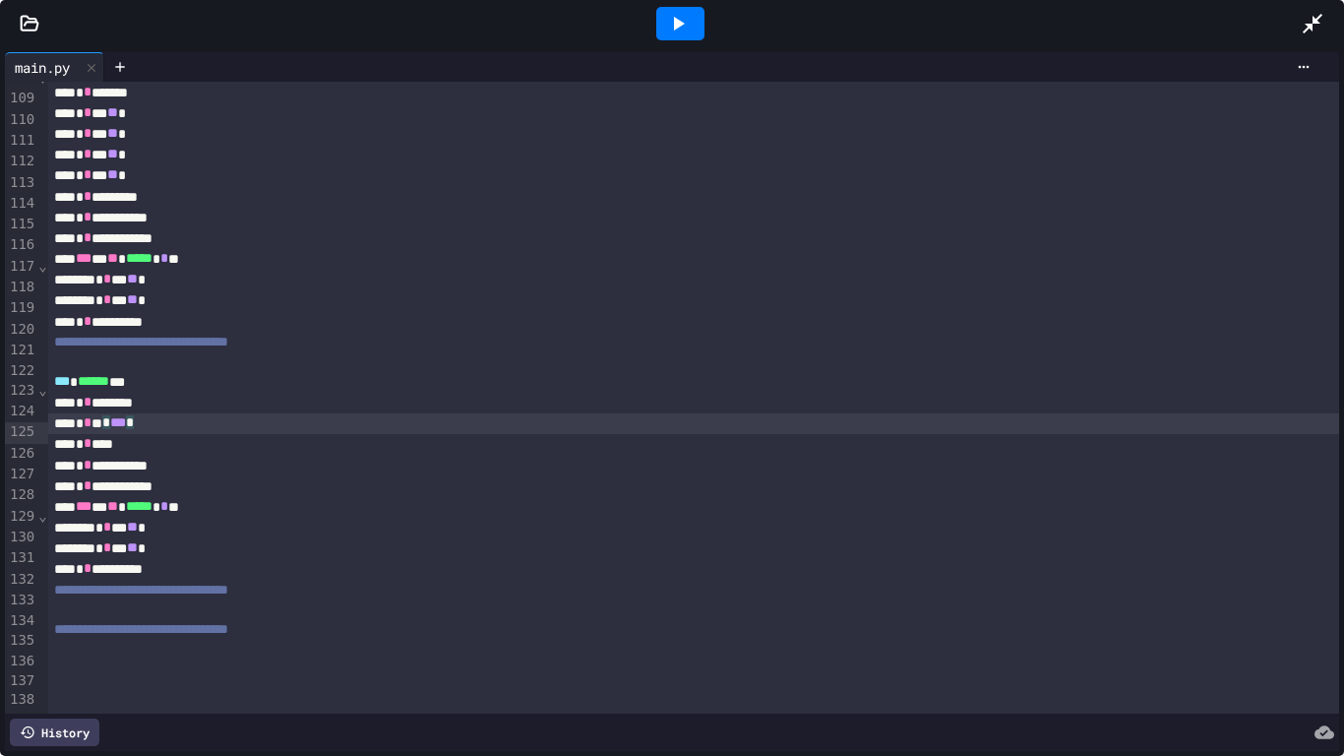
scroll to position [0, 0]
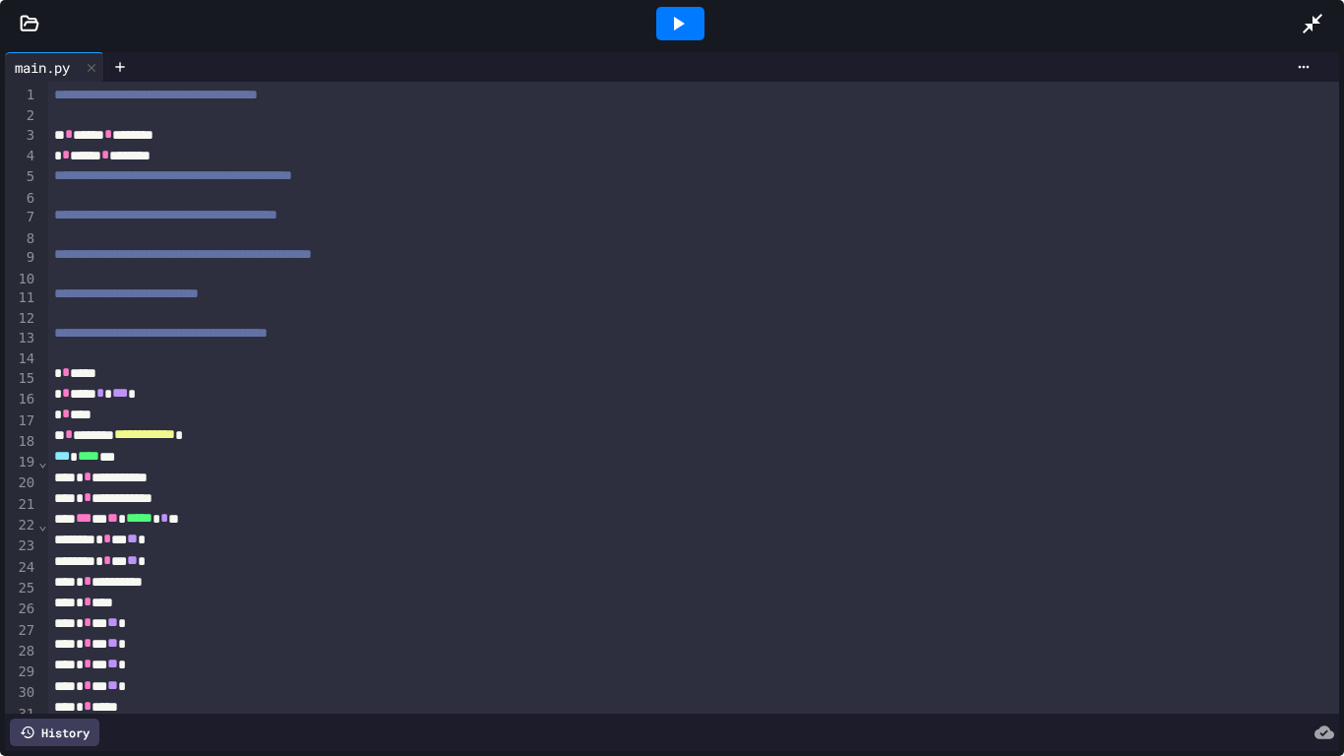
click at [344, 65] on div at bounding box center [728, 67] width 1184 height 16
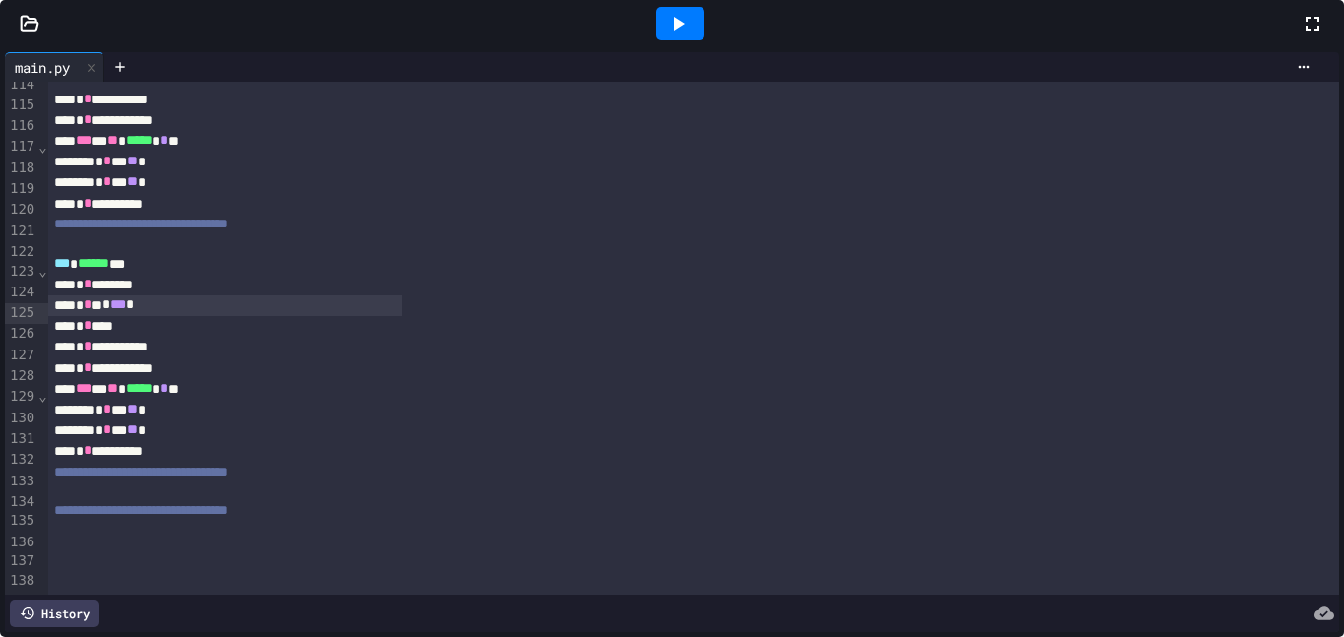
scroll to position [2361, 0]
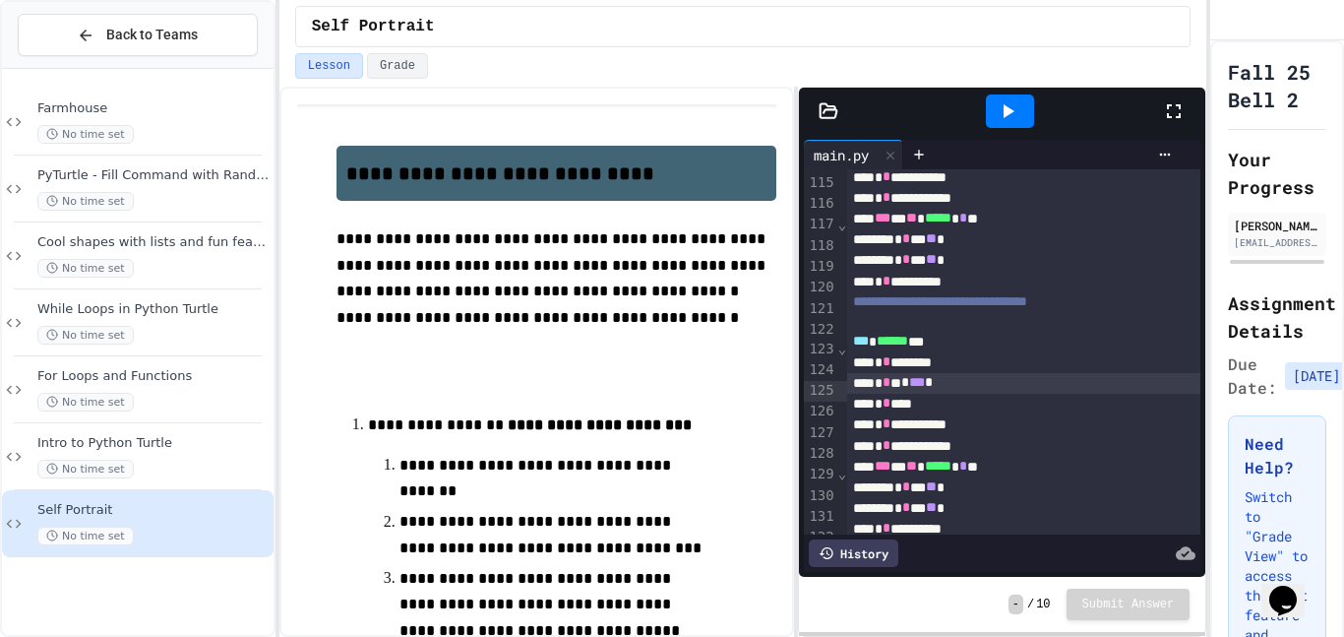
click at [839, 352] on span "⌄" at bounding box center [843, 349] width 10 height 16
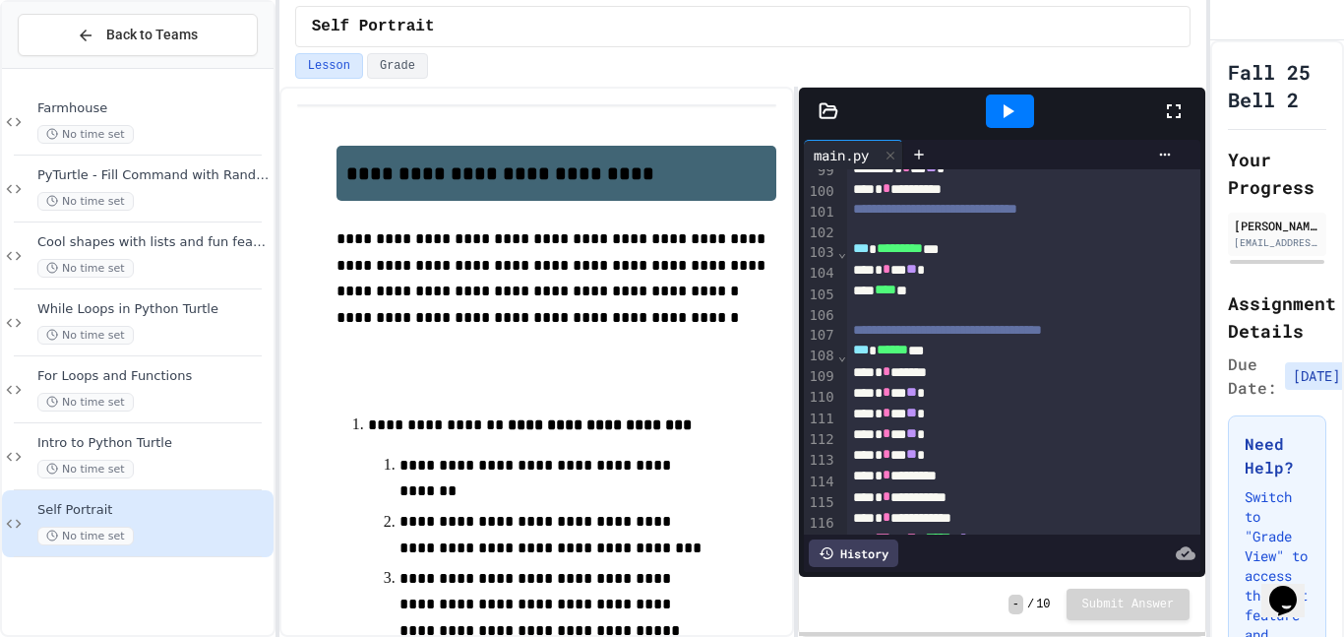
scroll to position [2310, 0]
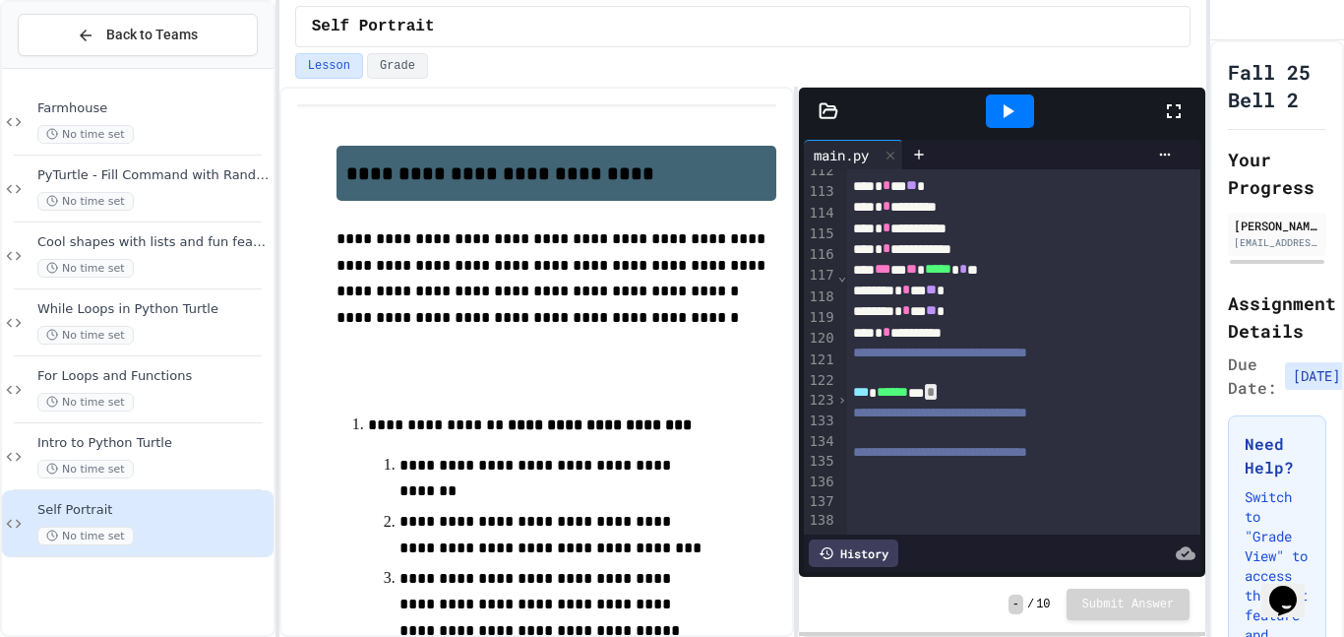
click at [843, 402] on span "›" at bounding box center [843, 400] width 10 height 16
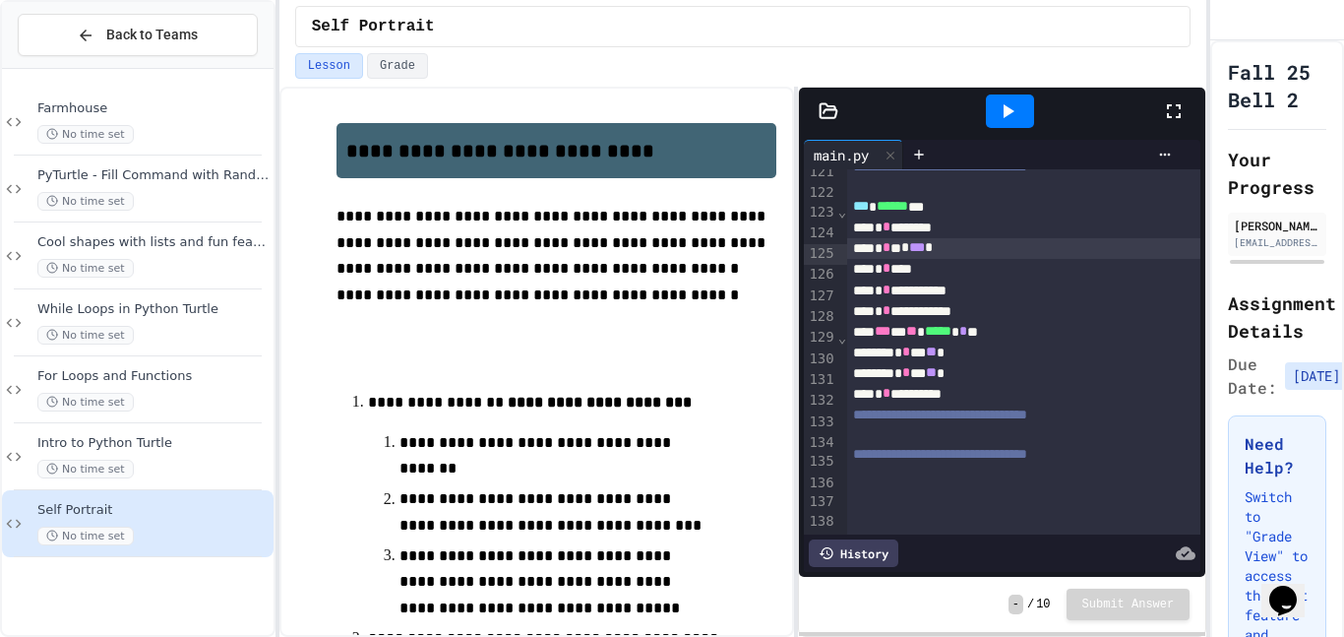
scroll to position [0, 0]
